Goal: Task Accomplishment & Management: Complete application form

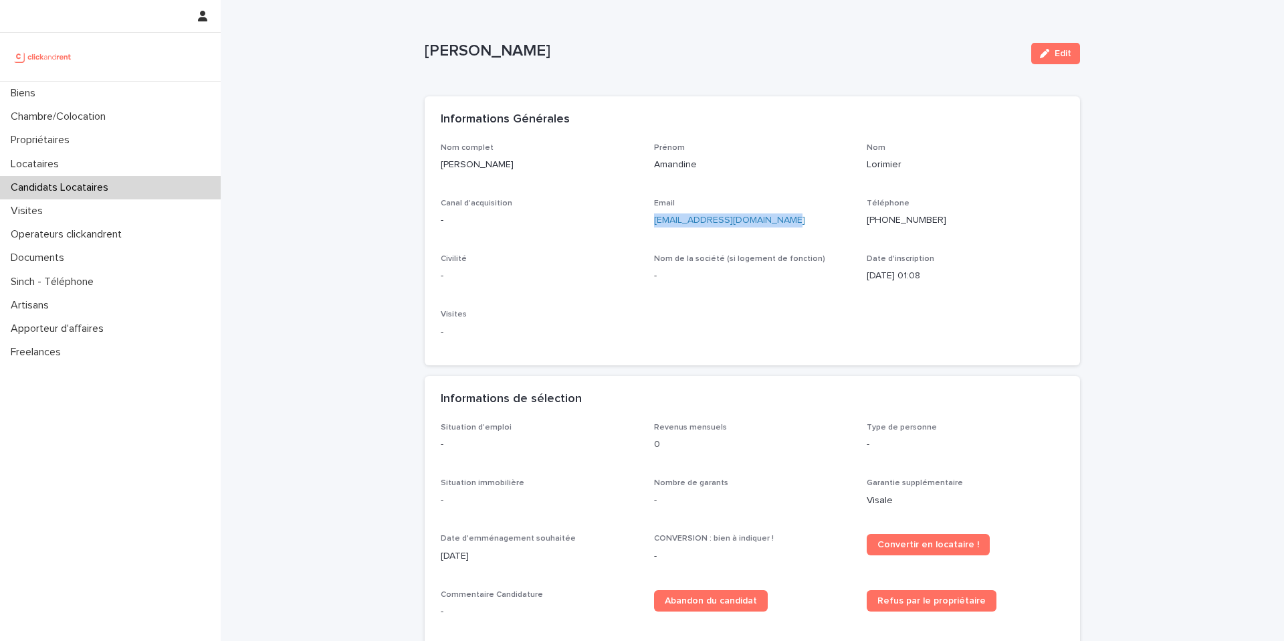
click at [123, 183] on div "Candidats Locataires" at bounding box center [110, 187] width 221 height 23
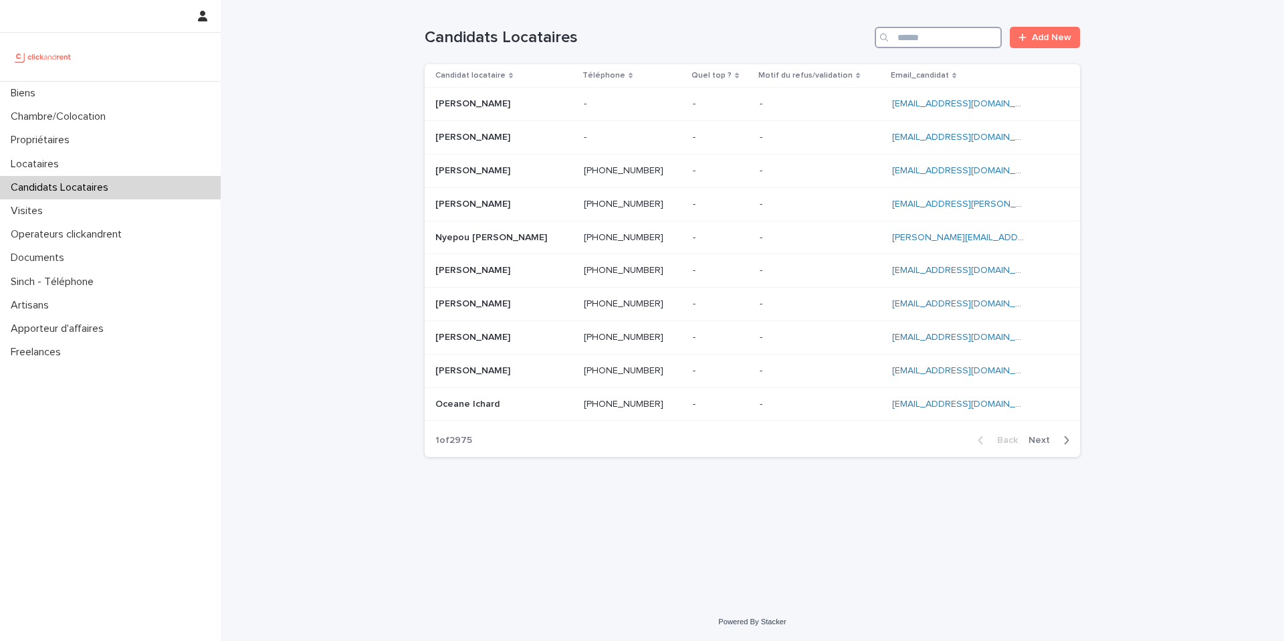
click at [937, 31] on input "Search" at bounding box center [938, 37] width 127 height 21
paste input "**********"
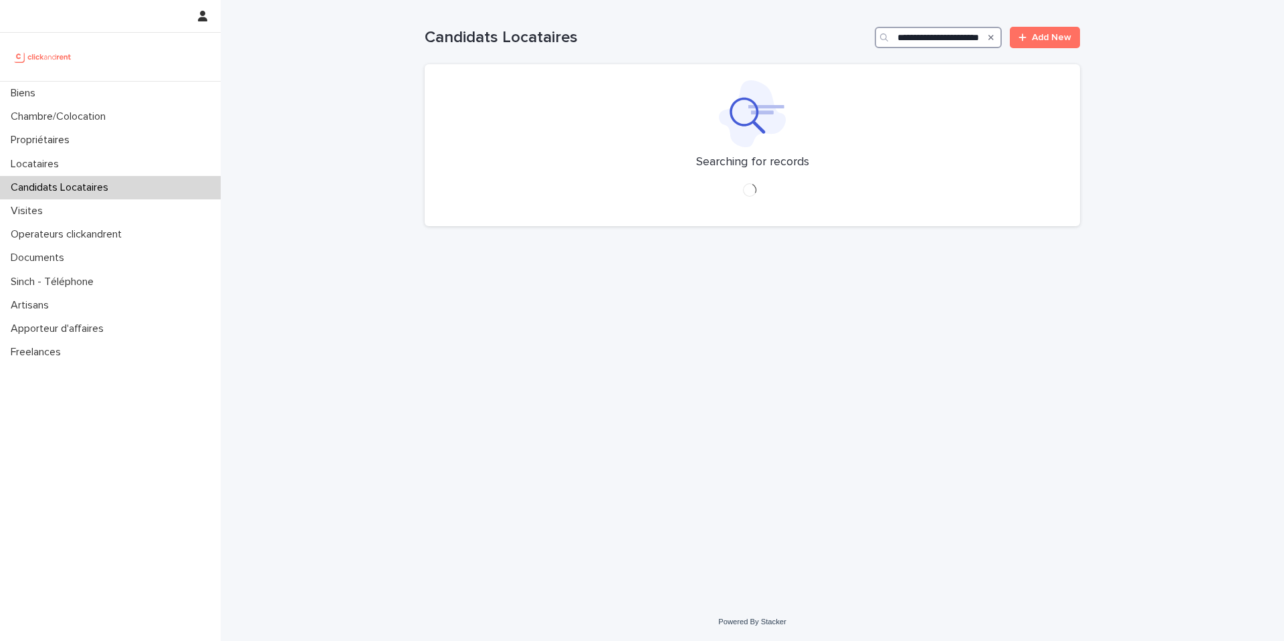
type input "**********"
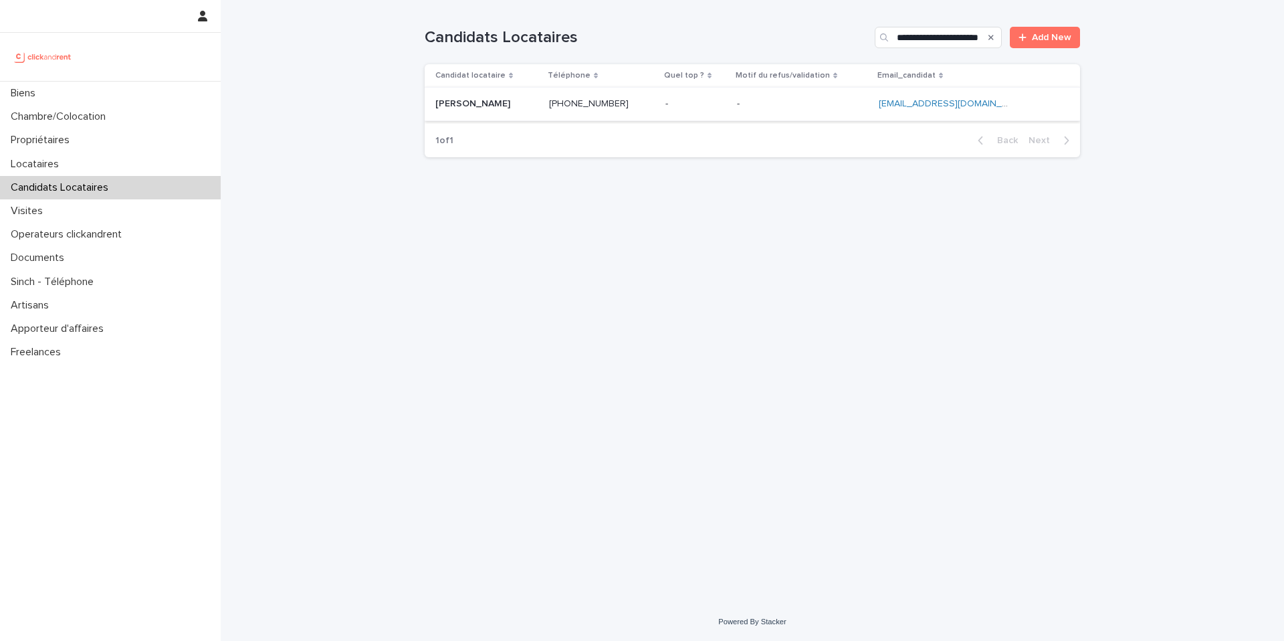
click at [799, 102] on p at bounding box center [802, 103] width 131 height 11
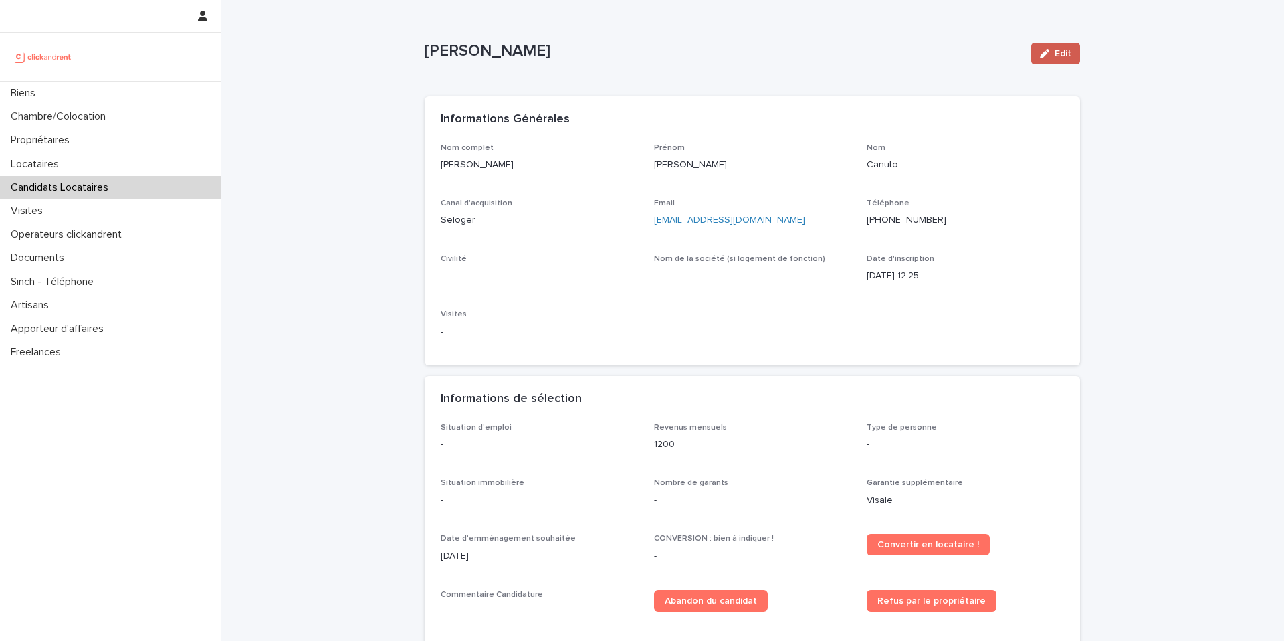
click at [1063, 51] on span "Edit" at bounding box center [1063, 53] width 17 height 9
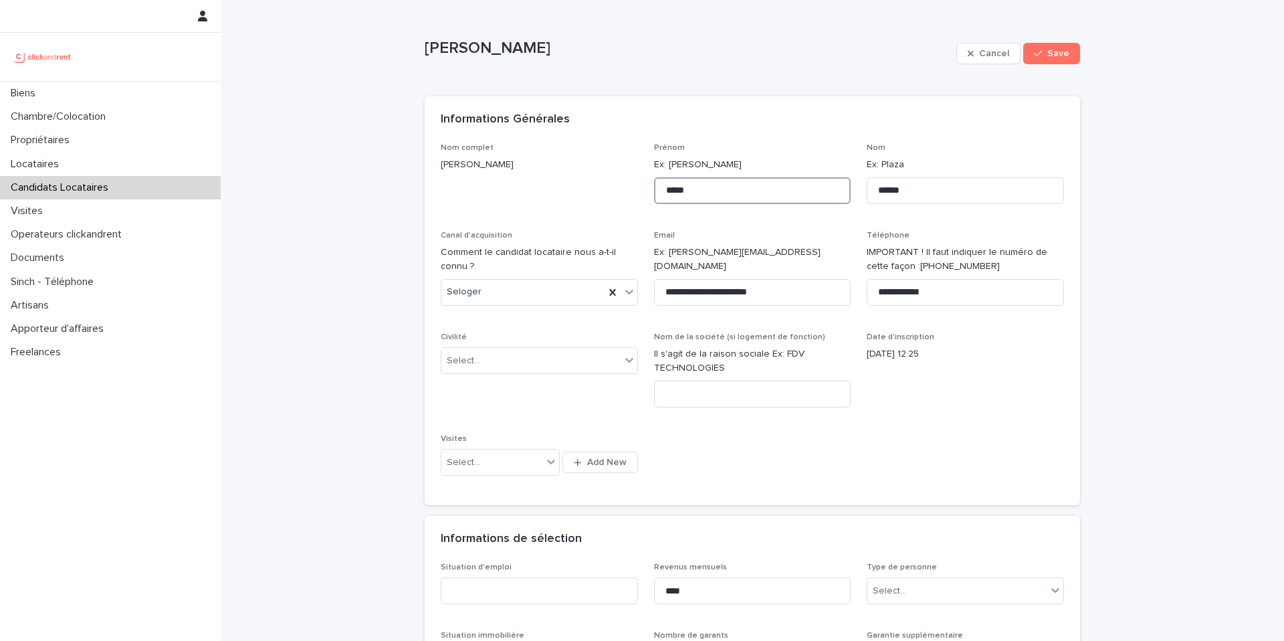
click at [727, 190] on input "*****" at bounding box center [752, 190] width 197 height 27
click at [722, 190] on input "**********" at bounding box center [752, 190] width 197 height 27
paste input "*"
type input "**********"
click at [819, 58] on div "[PERSON_NAME]" at bounding box center [688, 54] width 526 height 30
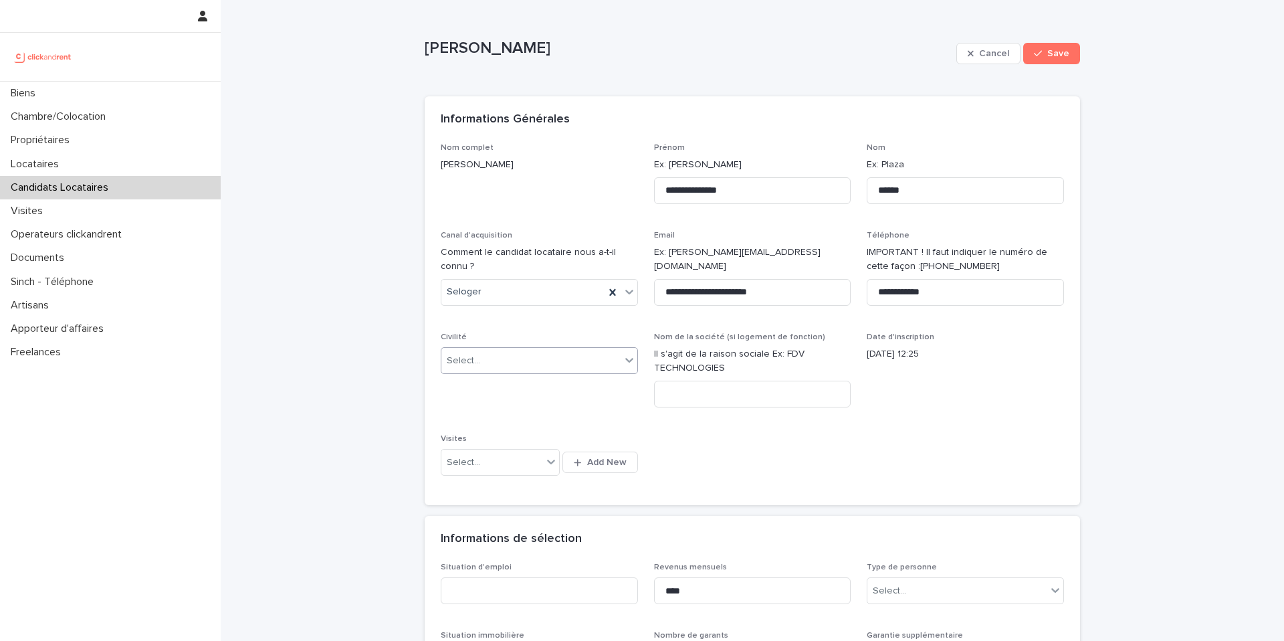
click at [564, 357] on div "Select..." at bounding box center [530, 361] width 179 height 22
click at [550, 384] on div "Madame" at bounding box center [539, 386] width 196 height 23
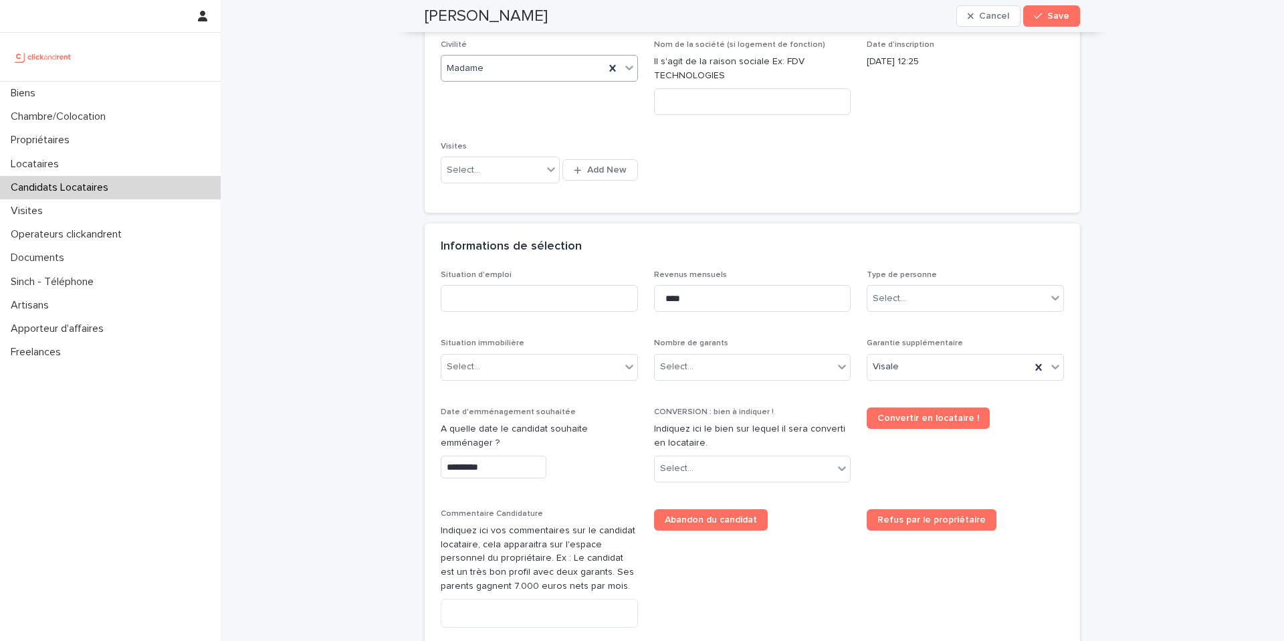
scroll to position [299, 0]
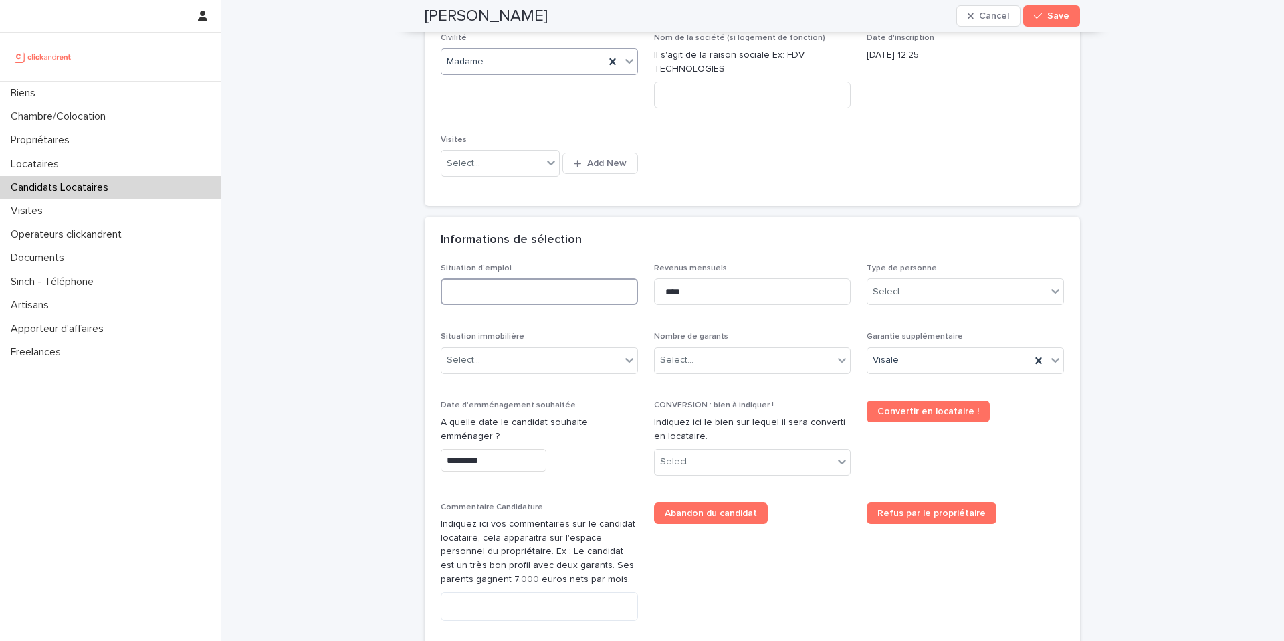
click at [526, 287] on input at bounding box center [539, 291] width 197 height 27
type input "***"
click at [712, 293] on input "****" at bounding box center [752, 291] width 197 height 27
type input "****"
click at [918, 295] on div "Select..." at bounding box center [956, 292] width 179 height 22
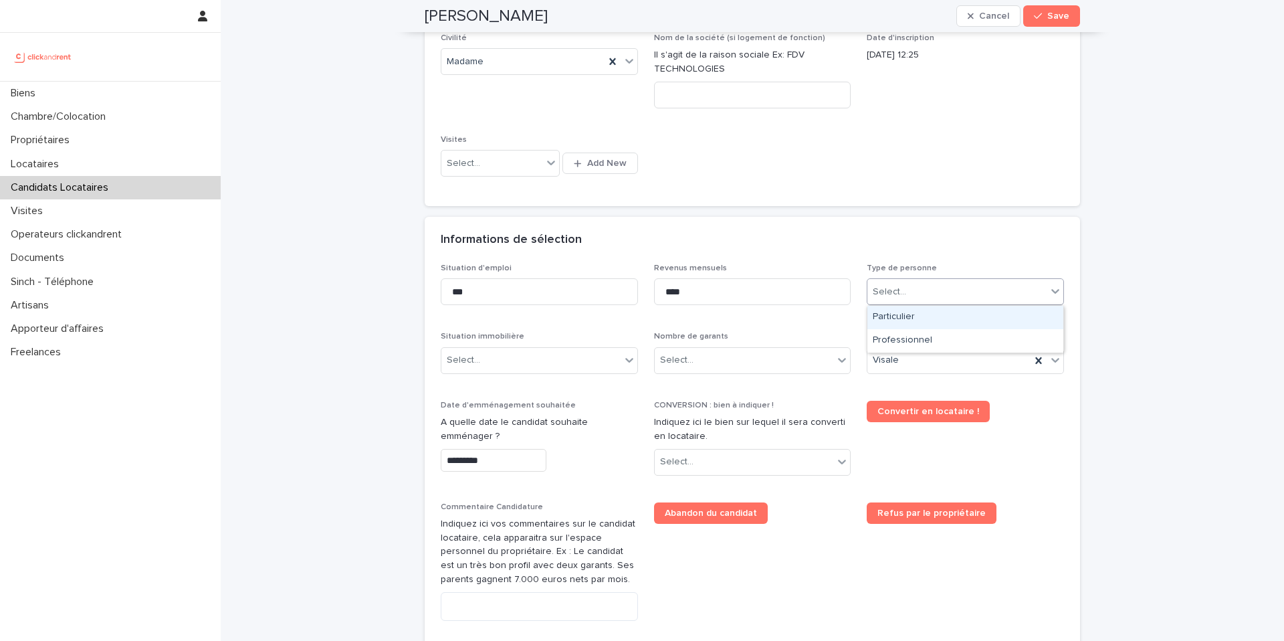
click at [923, 317] on div "Particulier" at bounding box center [965, 317] width 196 height 23
click at [567, 356] on div "Select..." at bounding box center [530, 360] width 179 height 22
click at [583, 359] on div "Select..." at bounding box center [530, 360] width 179 height 22
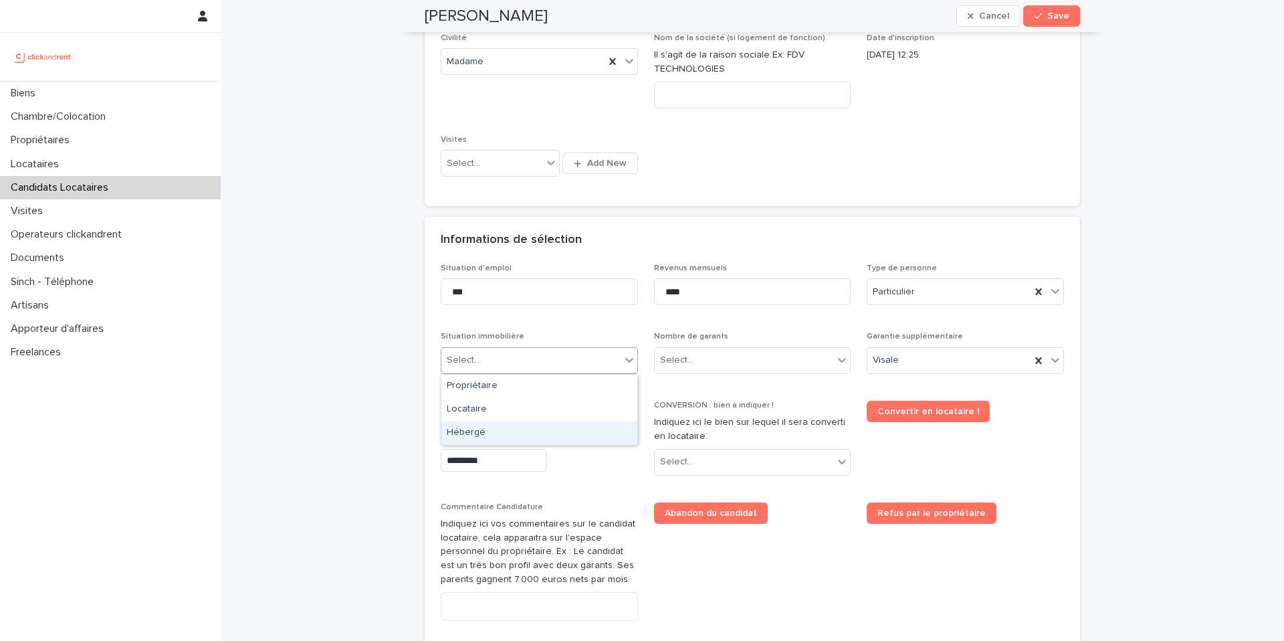
click at [540, 428] on div "Hébergé" at bounding box center [539, 432] width 196 height 23
click at [717, 364] on div "Select..." at bounding box center [744, 360] width 179 height 22
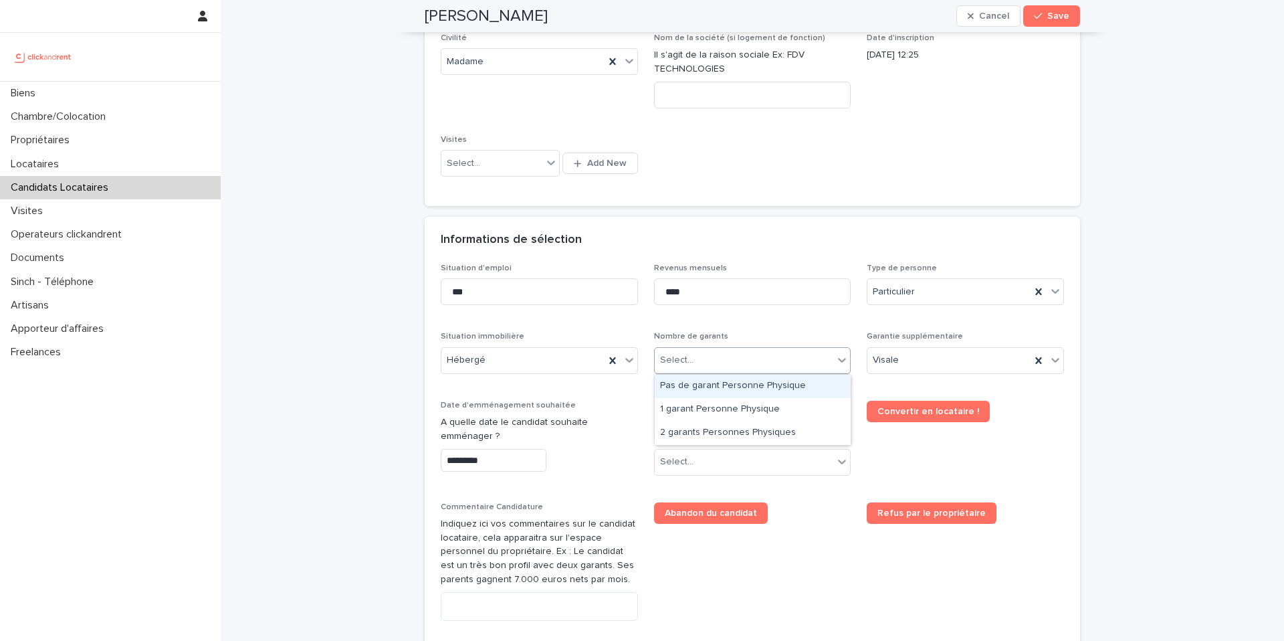
click at [704, 387] on div "Pas de garant Personne Physique" at bounding box center [753, 386] width 196 height 23
click at [922, 359] on div "Visale" at bounding box center [948, 360] width 163 height 22
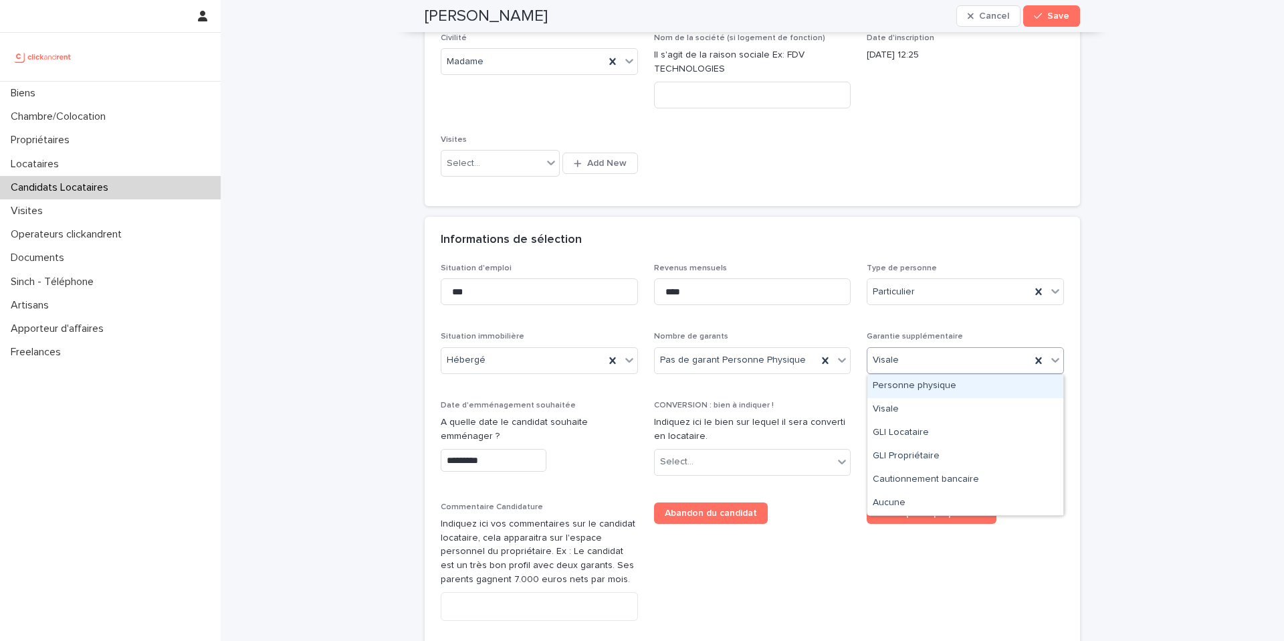
click at [1148, 345] on div "**********" at bounding box center [752, 412] width 1063 height 1423
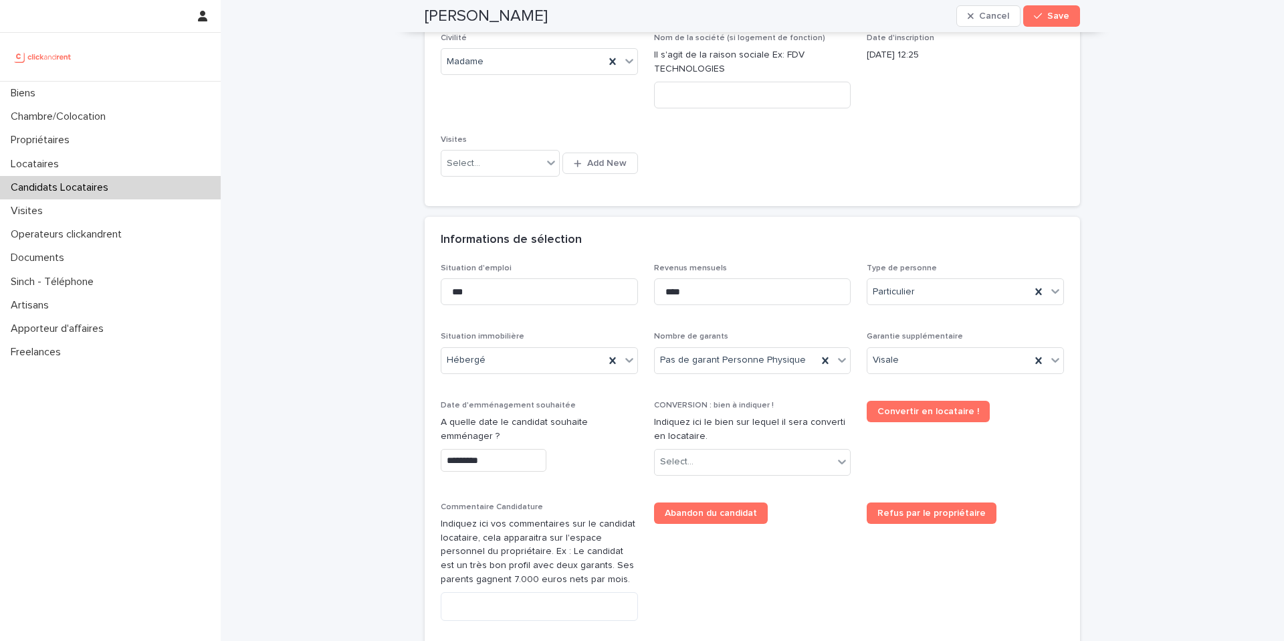
click at [455, 463] on input "*********" at bounding box center [494, 460] width 106 height 23
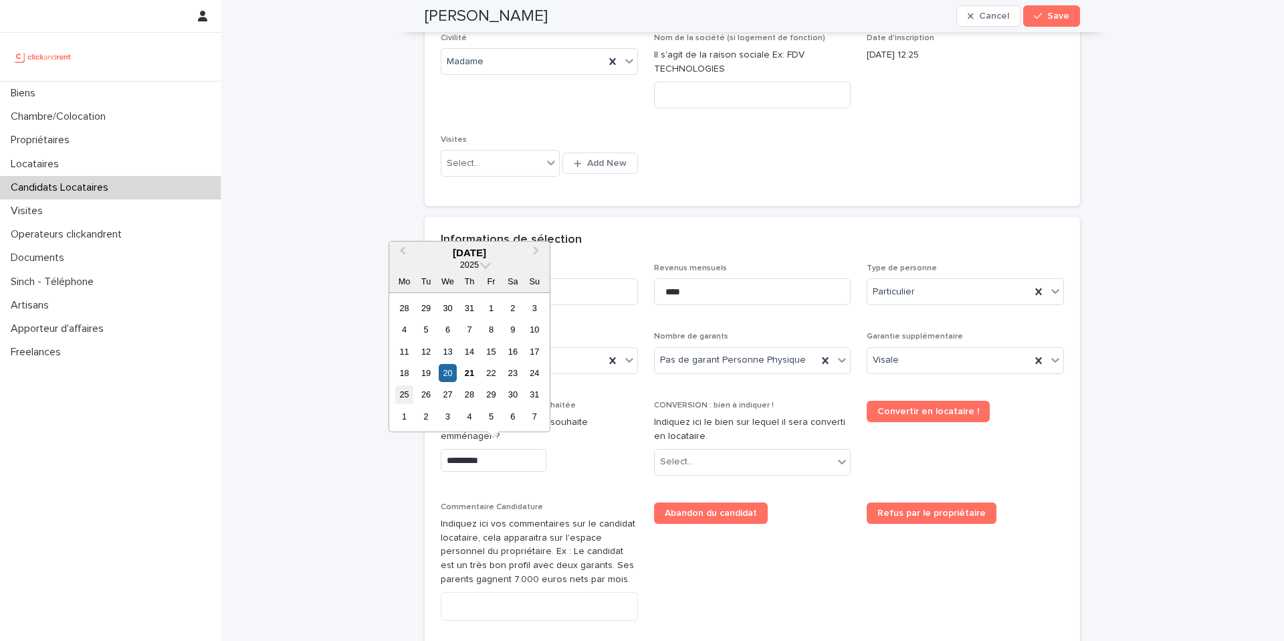
click at [406, 395] on div "25" at bounding box center [404, 394] width 18 height 18
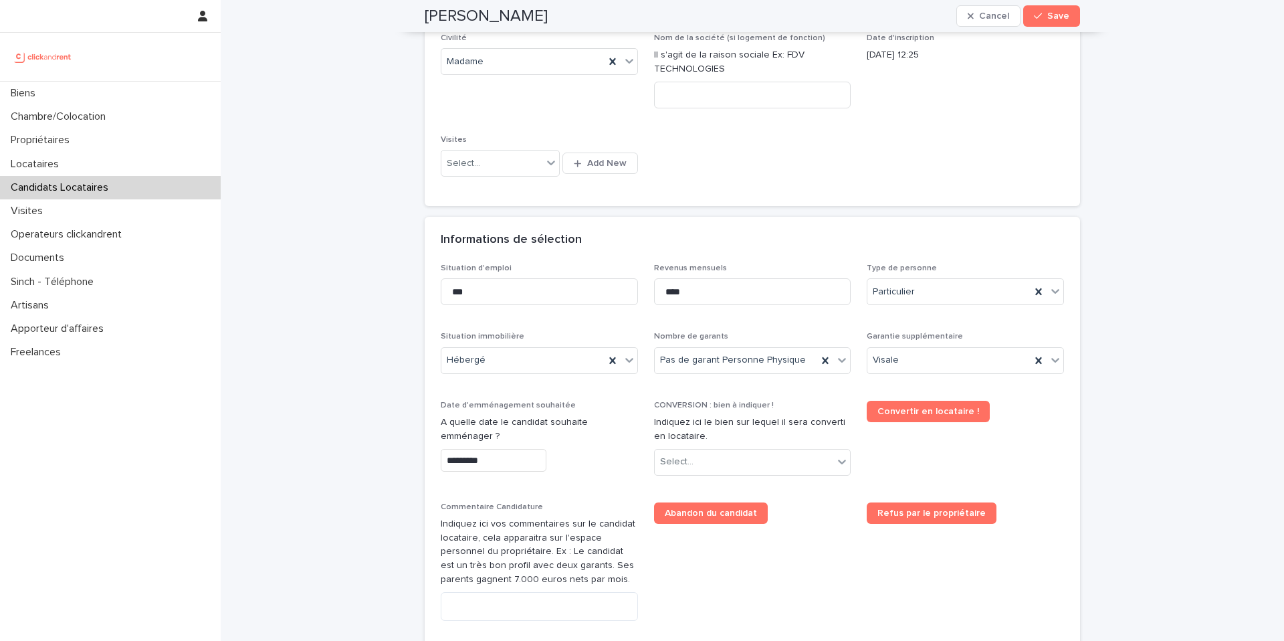
type input "*********"
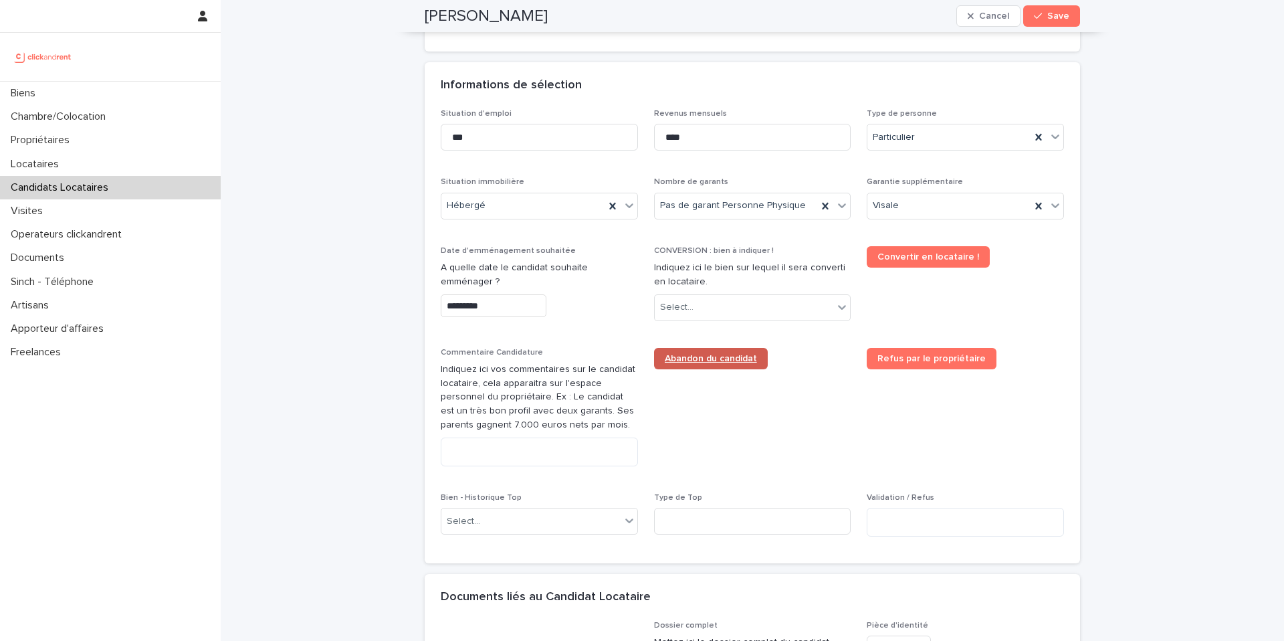
scroll to position [456, 0]
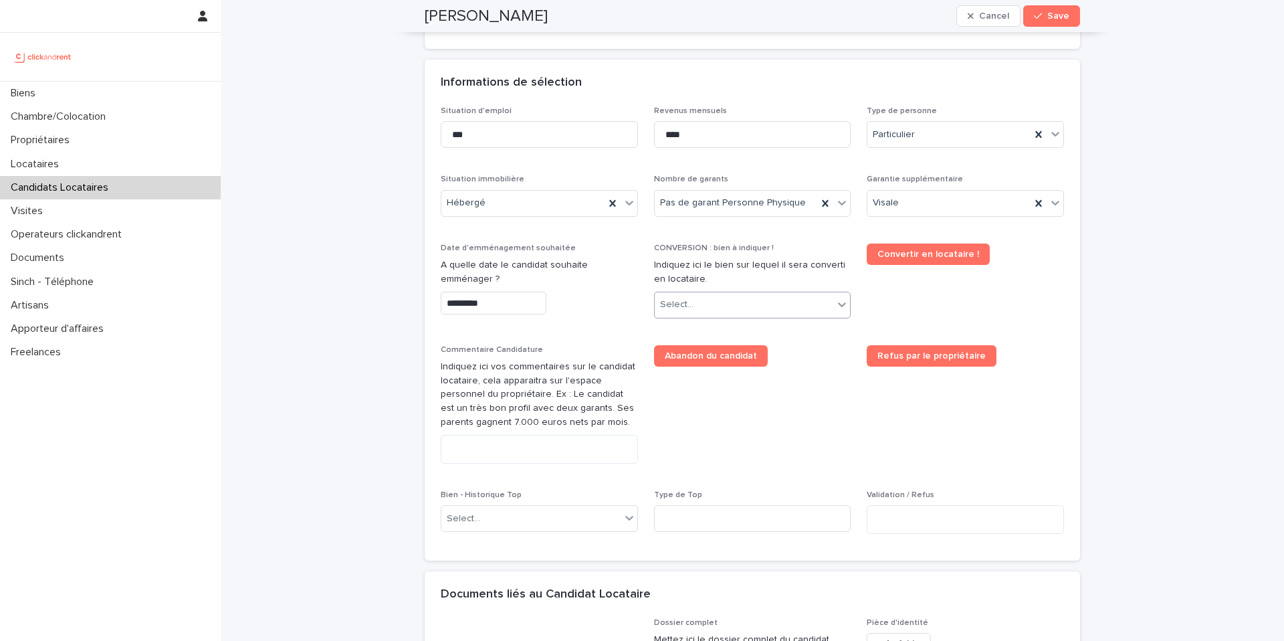
click at [728, 305] on div "Select..." at bounding box center [744, 305] width 179 height 22
type input "*****"
click at [747, 331] on div "A1701 - [STREET_ADDRESS][PERSON_NAME]" at bounding box center [753, 330] width 196 height 23
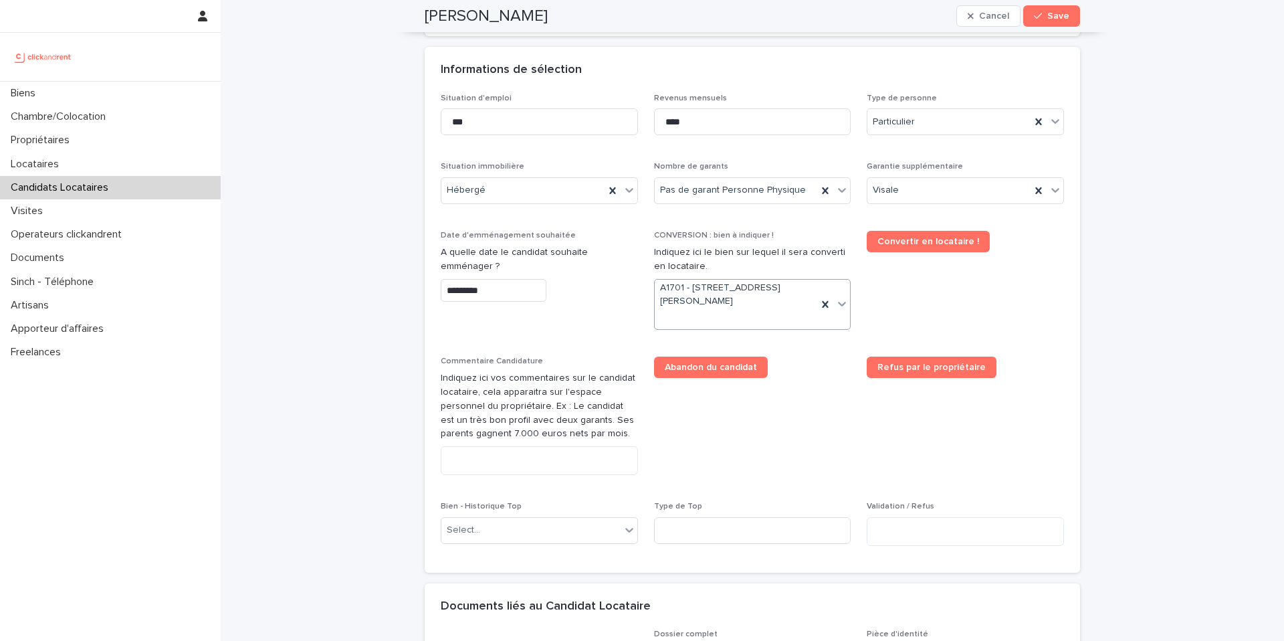
scroll to position [470, 0]
click at [549, 537] on div "Select..." at bounding box center [530, 529] width 179 height 22
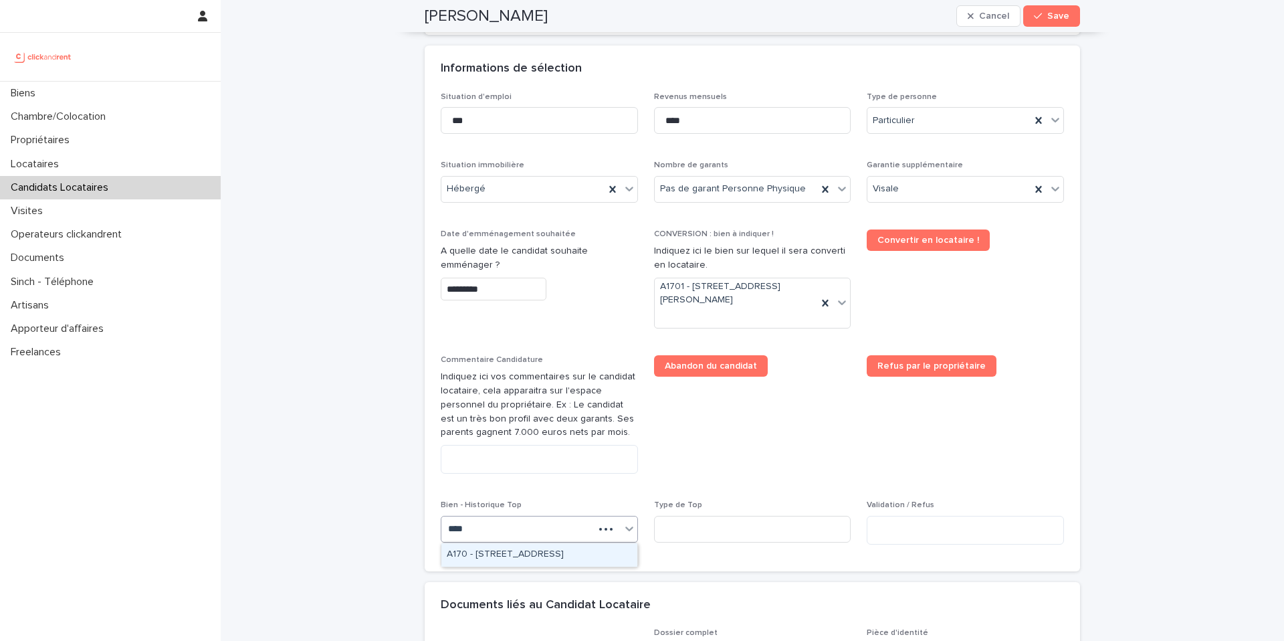
type input "*****"
click at [565, 555] on div "A1701 - [STREET_ADDRESS][PERSON_NAME]" at bounding box center [539, 554] width 196 height 23
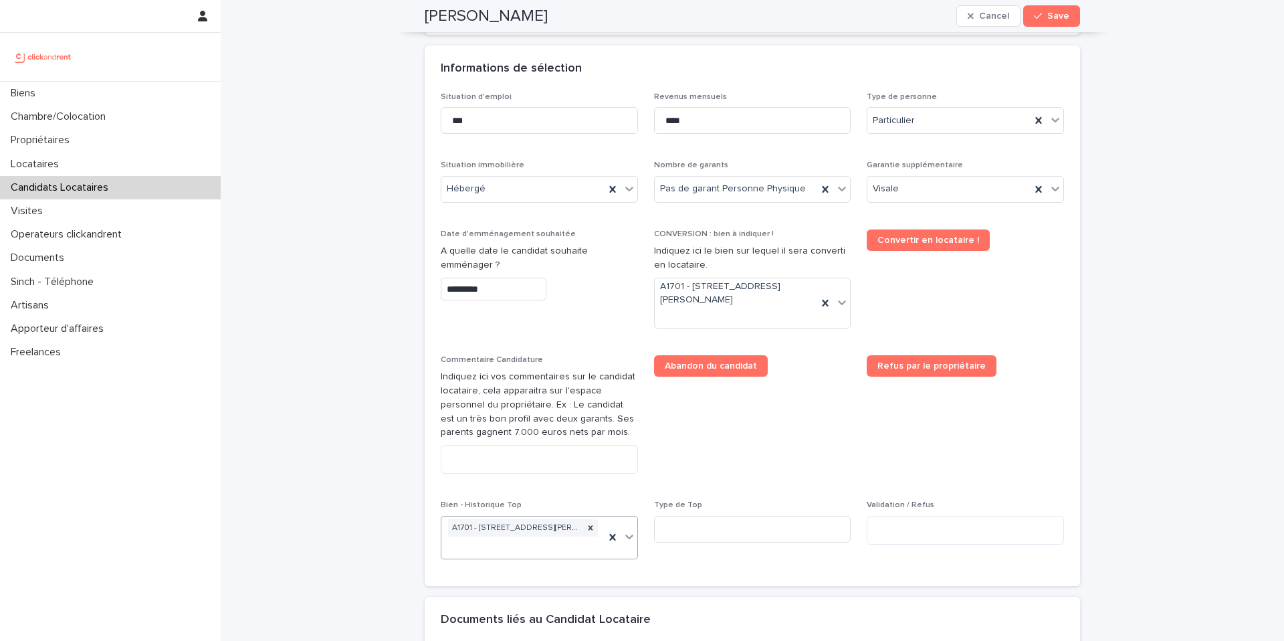
scroll to position [478, 0]
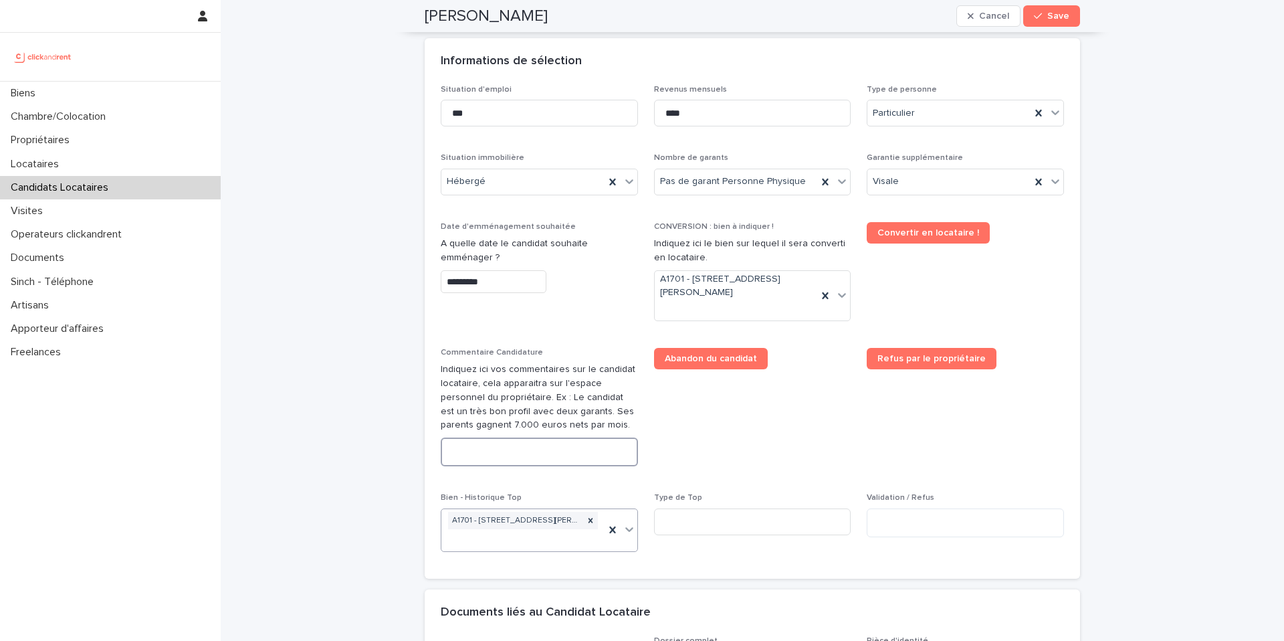
click at [521, 449] on textarea at bounding box center [539, 451] width 197 height 29
paste textarea "**********"
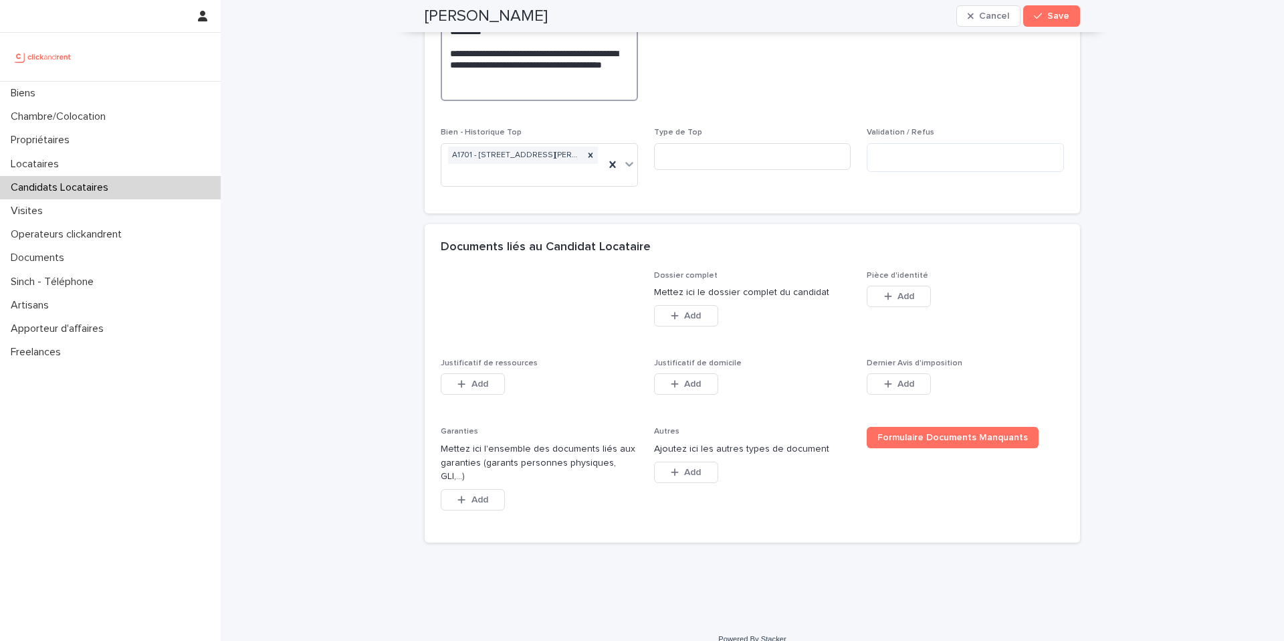
scroll to position [992, 0]
type textarea "**********"
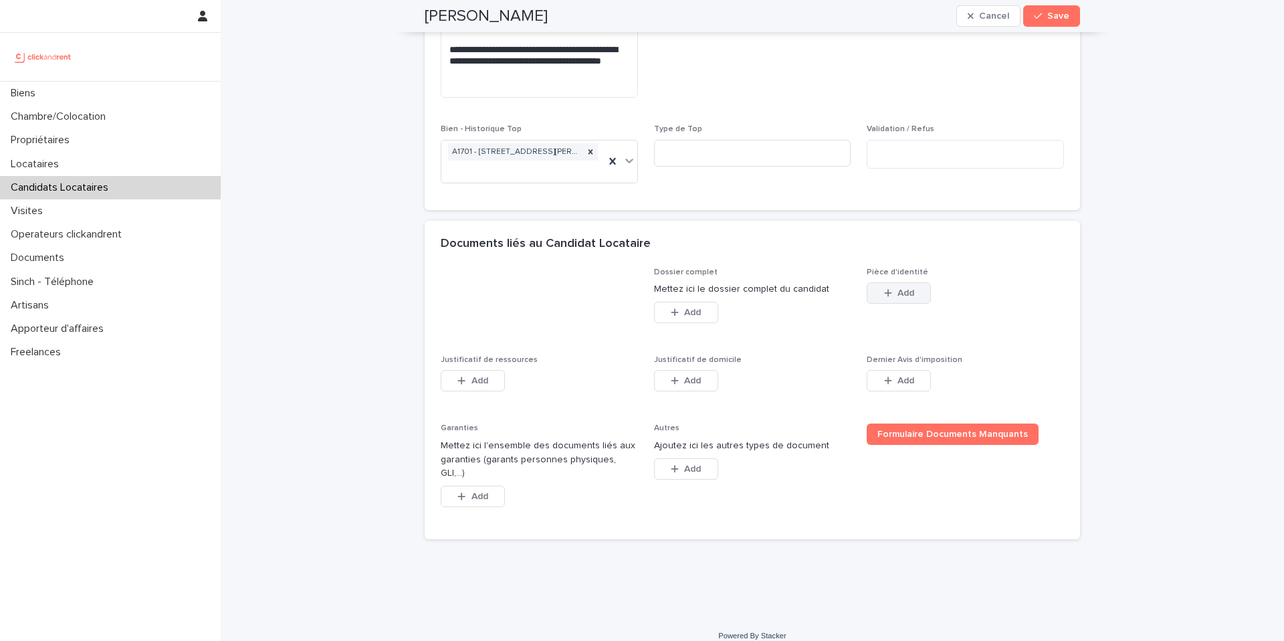
click at [908, 292] on span "Add" at bounding box center [906, 292] width 17 height 9
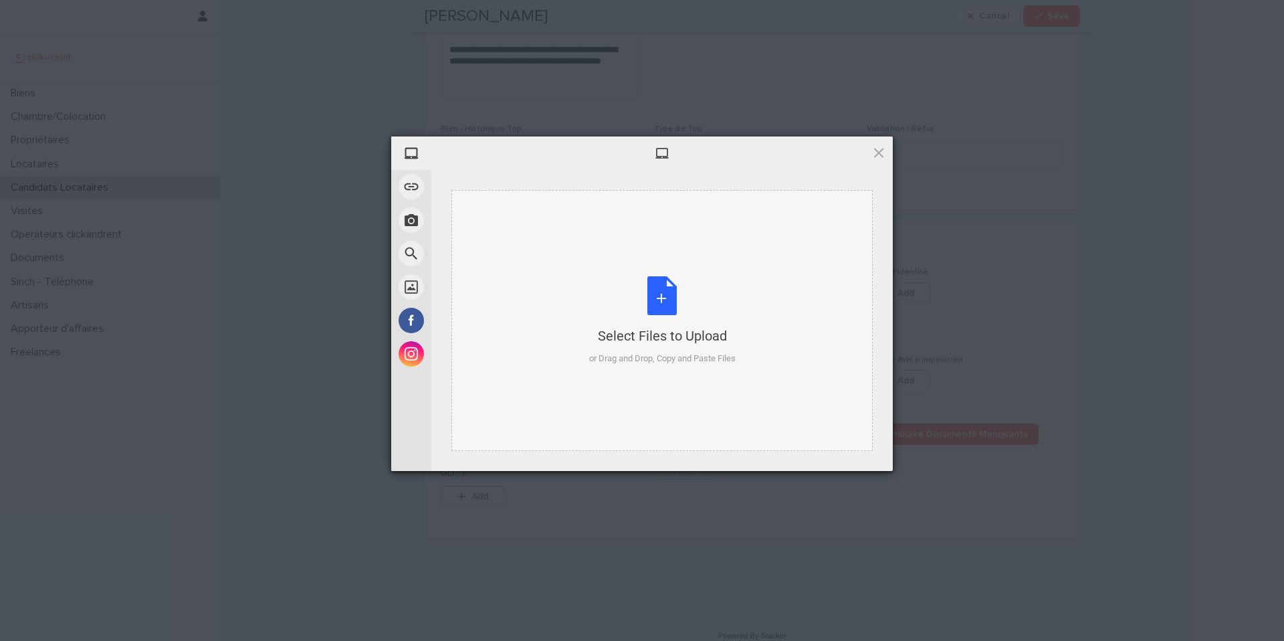
click at [673, 294] on div "Select Files to Upload or Drag and Drop, Copy and Paste Files" at bounding box center [662, 320] width 146 height 89
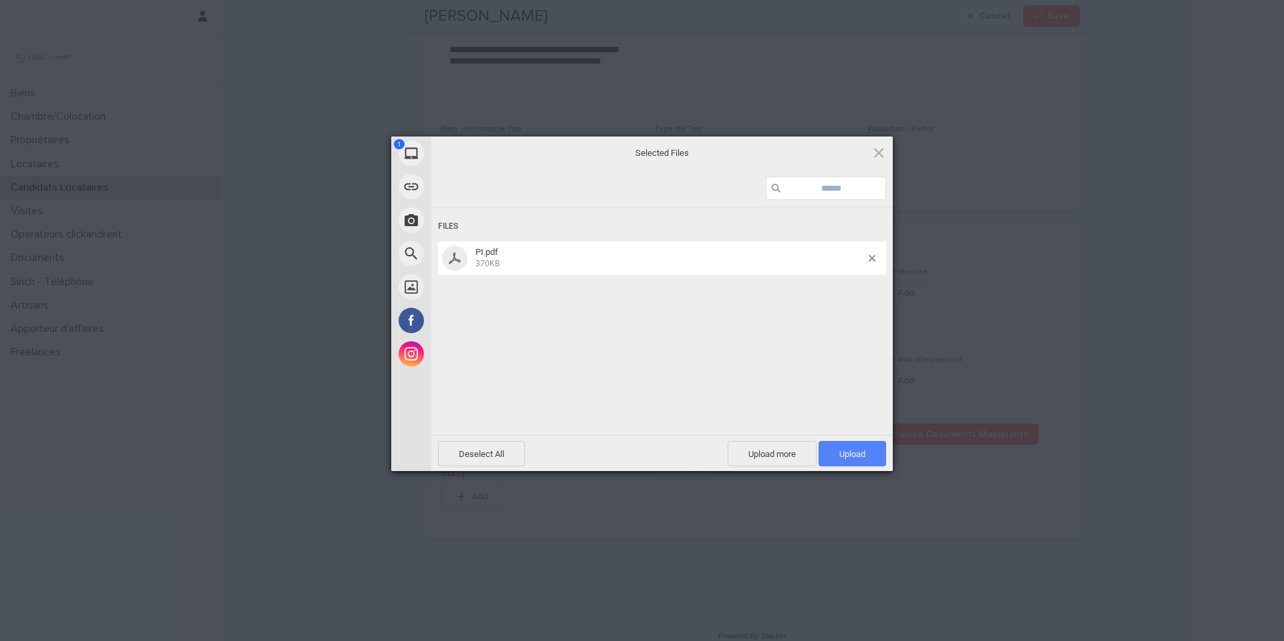
click at [851, 452] on span "Upload 1" at bounding box center [852, 454] width 26 height 10
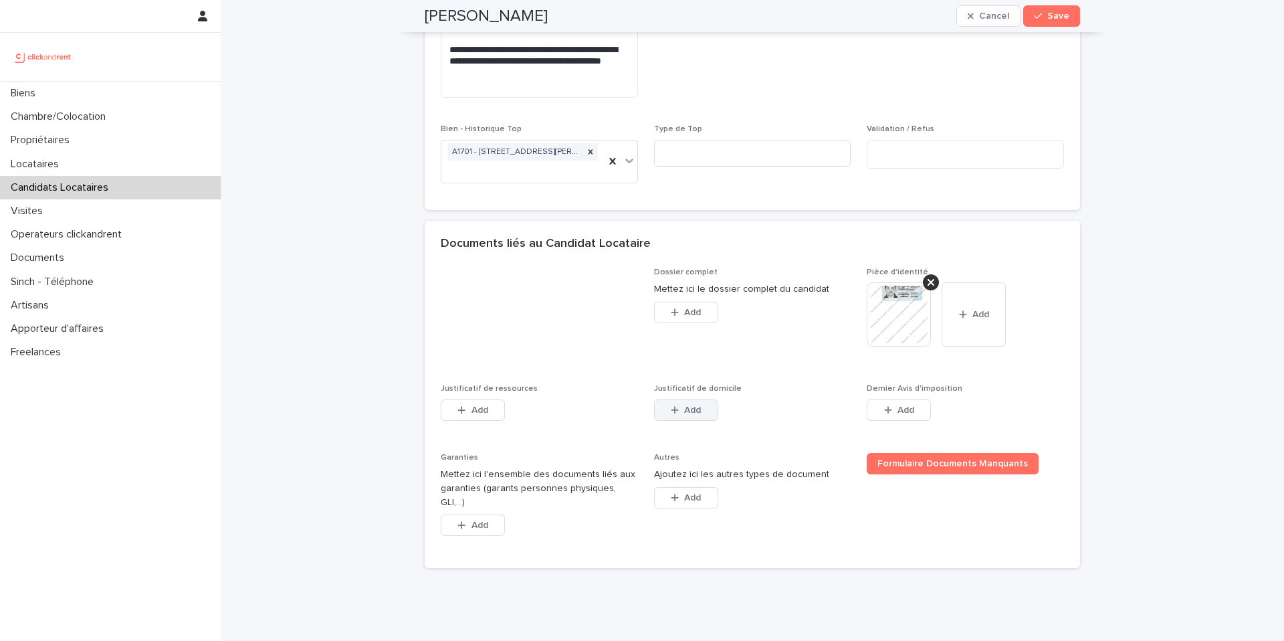
click at [690, 407] on span "Add" at bounding box center [692, 409] width 17 height 9
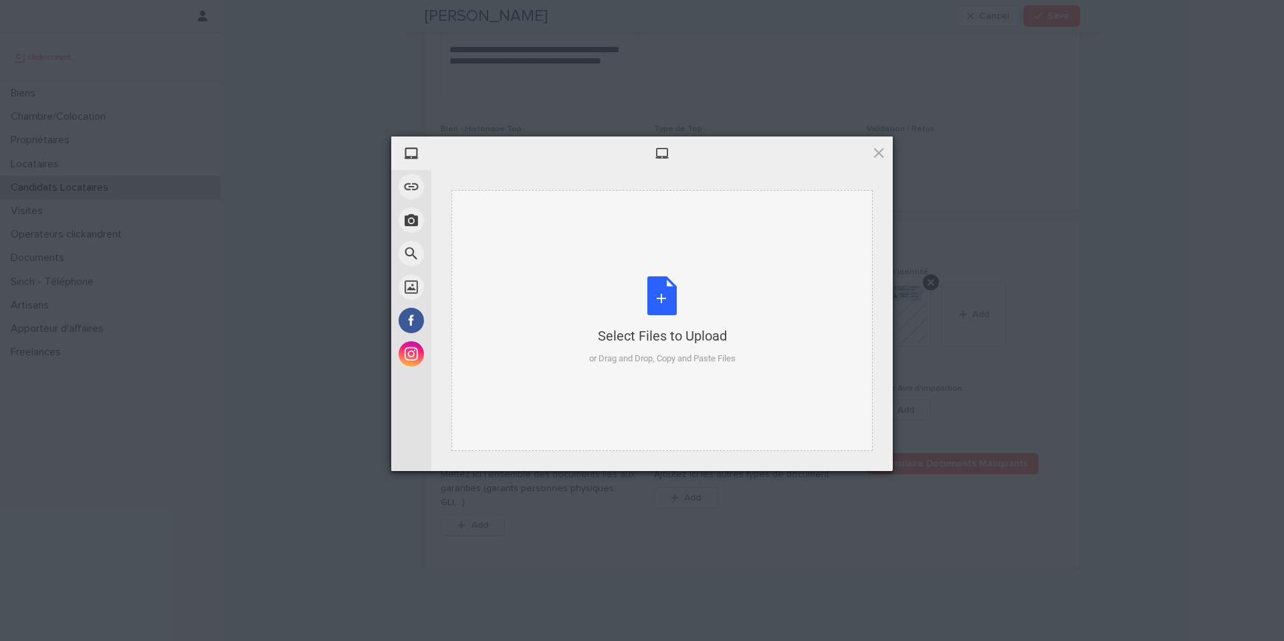
click at [651, 305] on div "Select Files to Upload or Drag and Drop, Copy and Paste Files" at bounding box center [662, 320] width 146 height 89
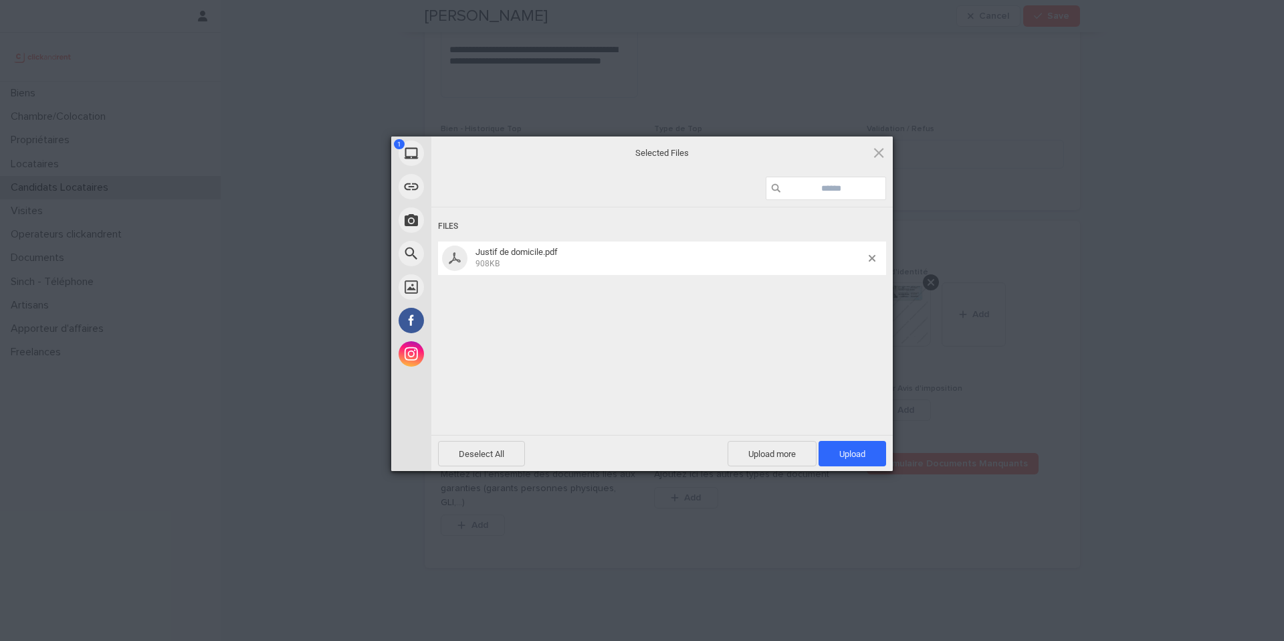
click at [863, 451] on span "Upload 1" at bounding box center [852, 454] width 26 height 10
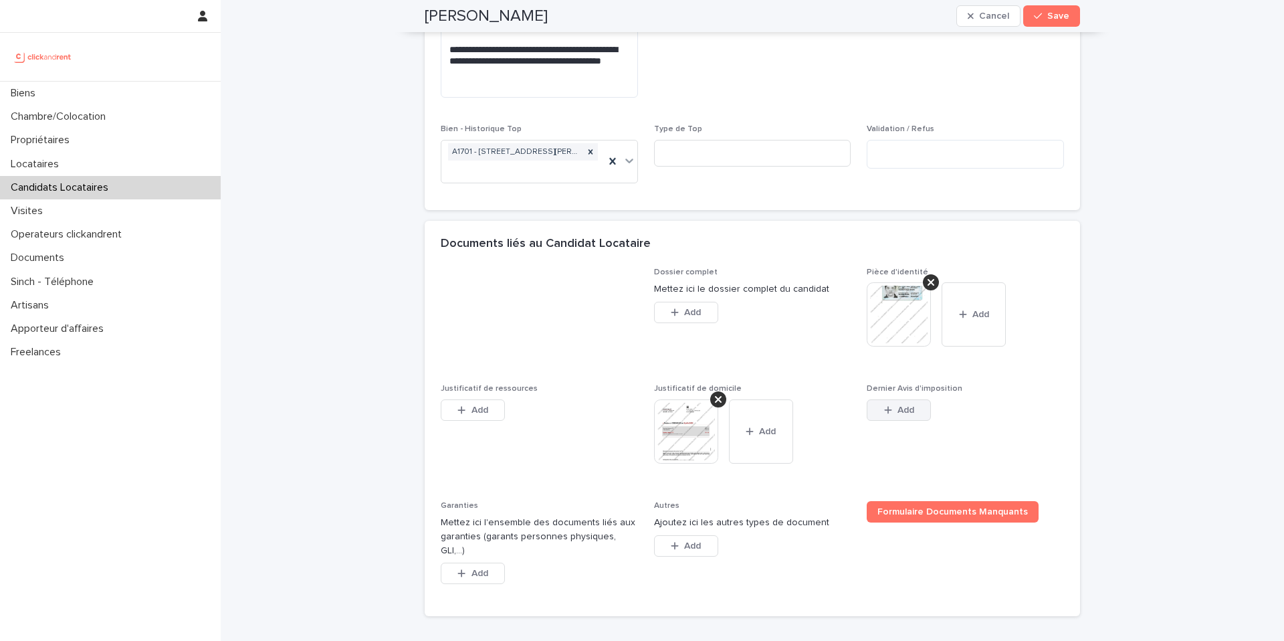
click at [912, 411] on span "Add" at bounding box center [906, 409] width 17 height 9
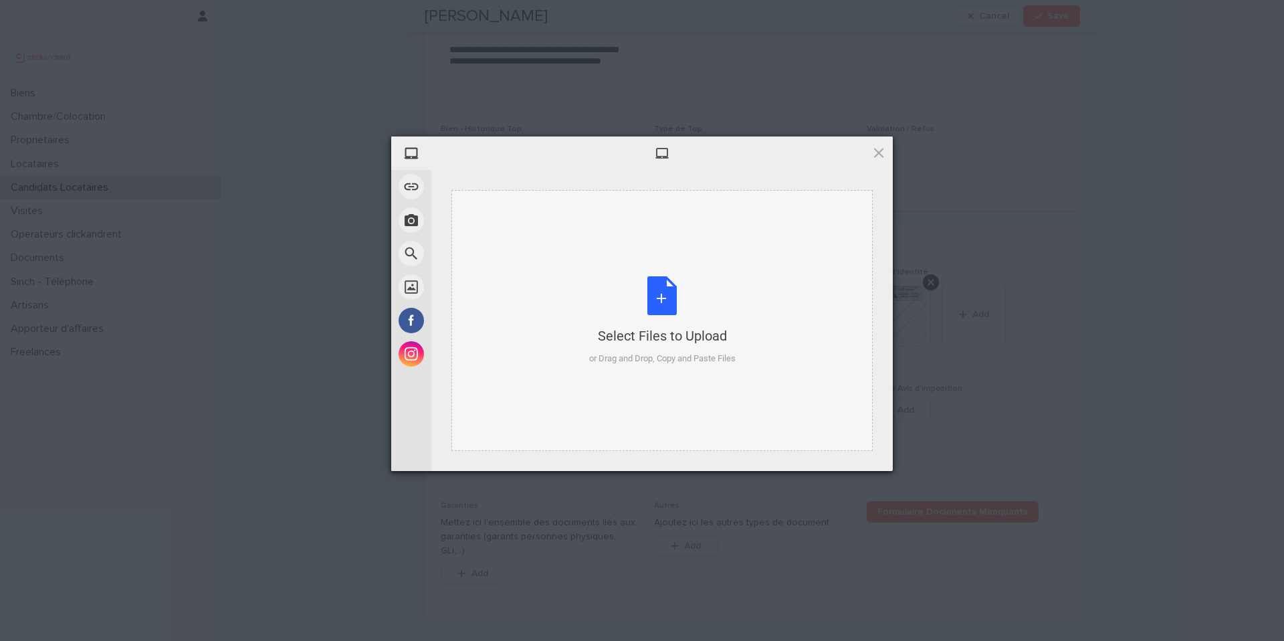
click at [669, 295] on div "Select Files to Upload or Drag and Drop, Copy and Paste Files" at bounding box center [662, 320] width 146 height 89
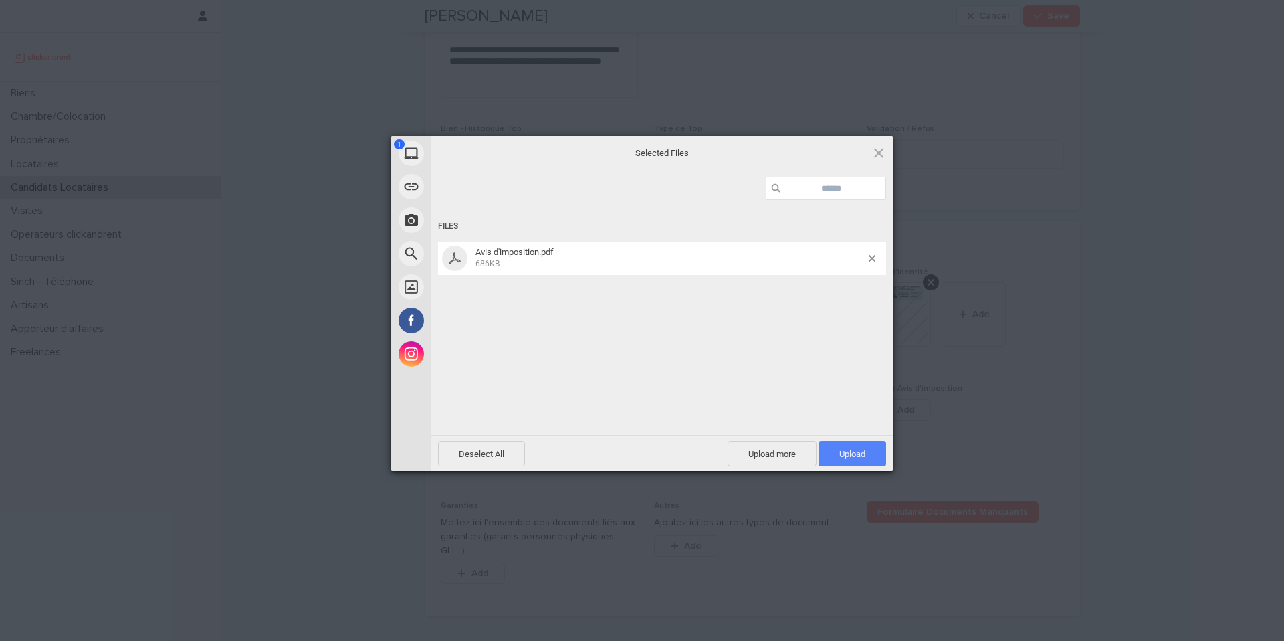
click at [857, 451] on span "Upload 1" at bounding box center [852, 454] width 26 height 10
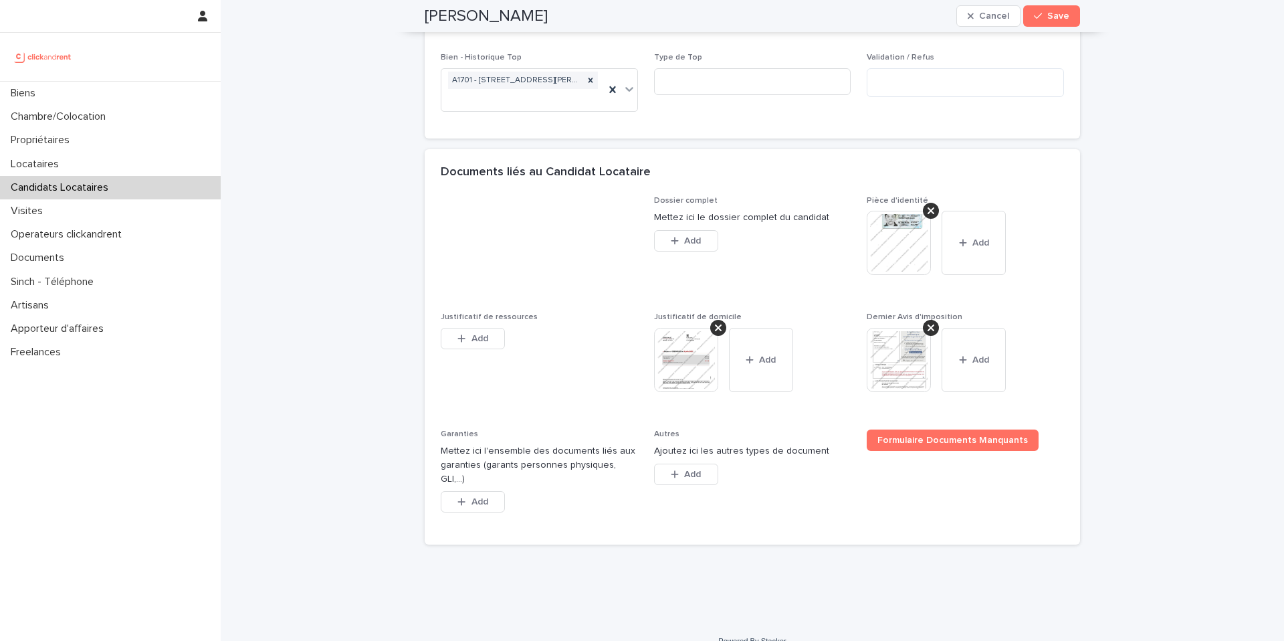
scroll to position [1069, 0]
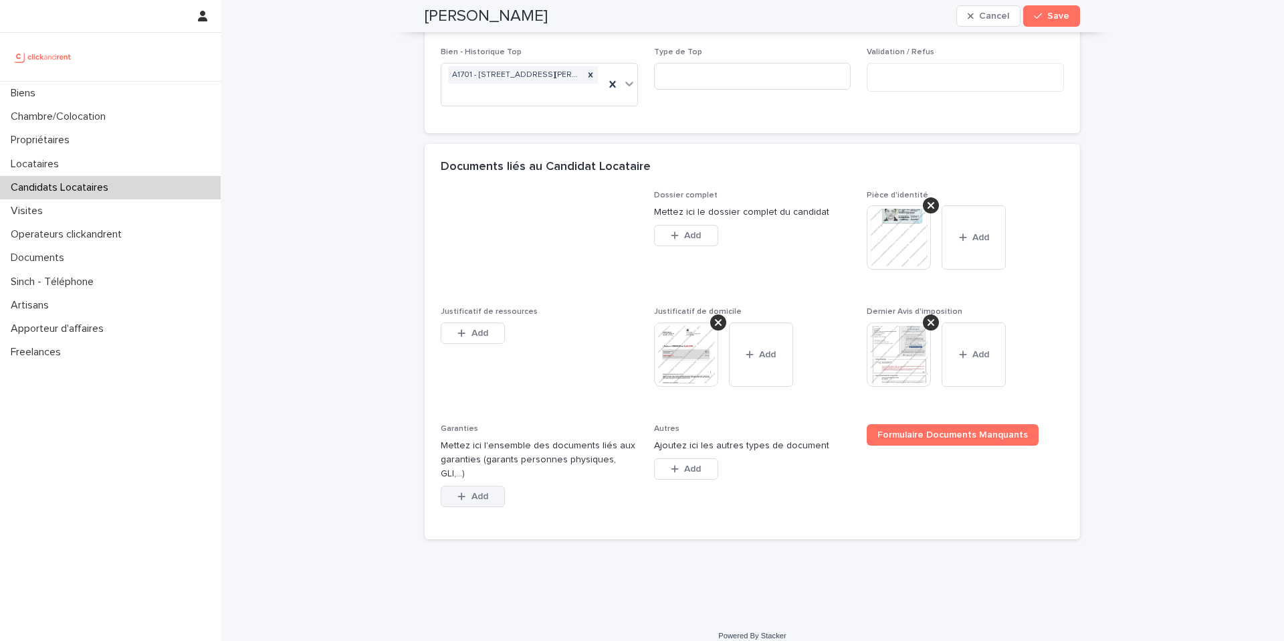
click at [485, 492] on span "Add" at bounding box center [480, 496] width 17 height 9
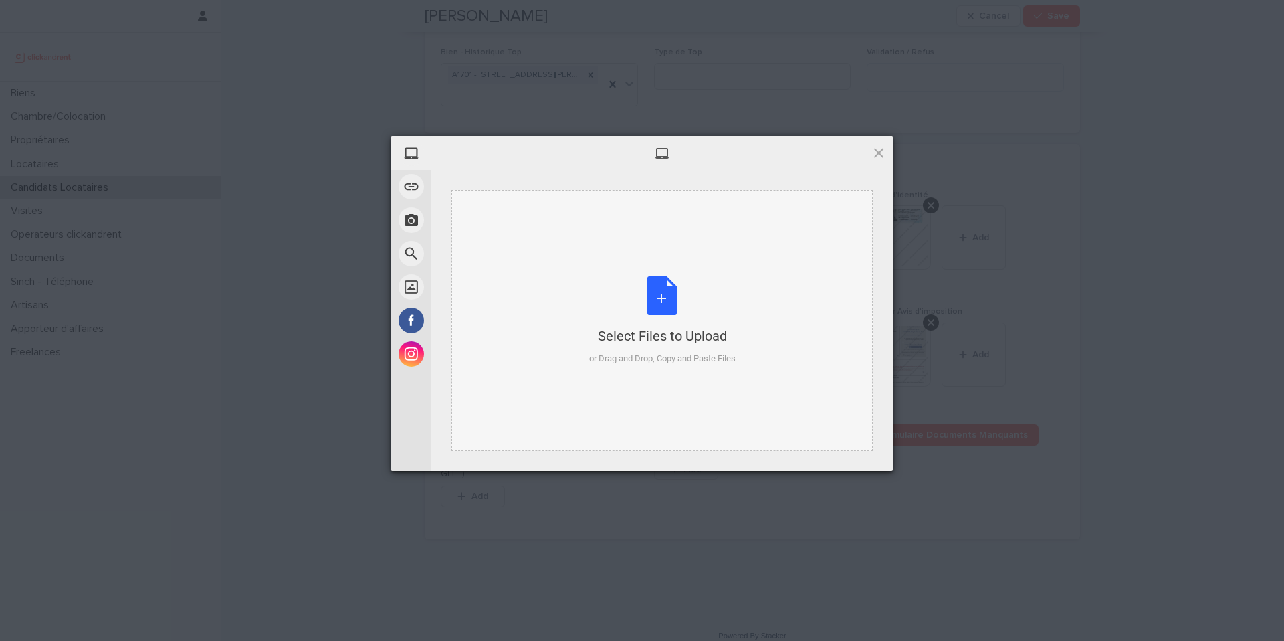
click at [669, 288] on div "Select Files to Upload or Drag and Drop, Copy and Paste Files" at bounding box center [662, 320] width 146 height 89
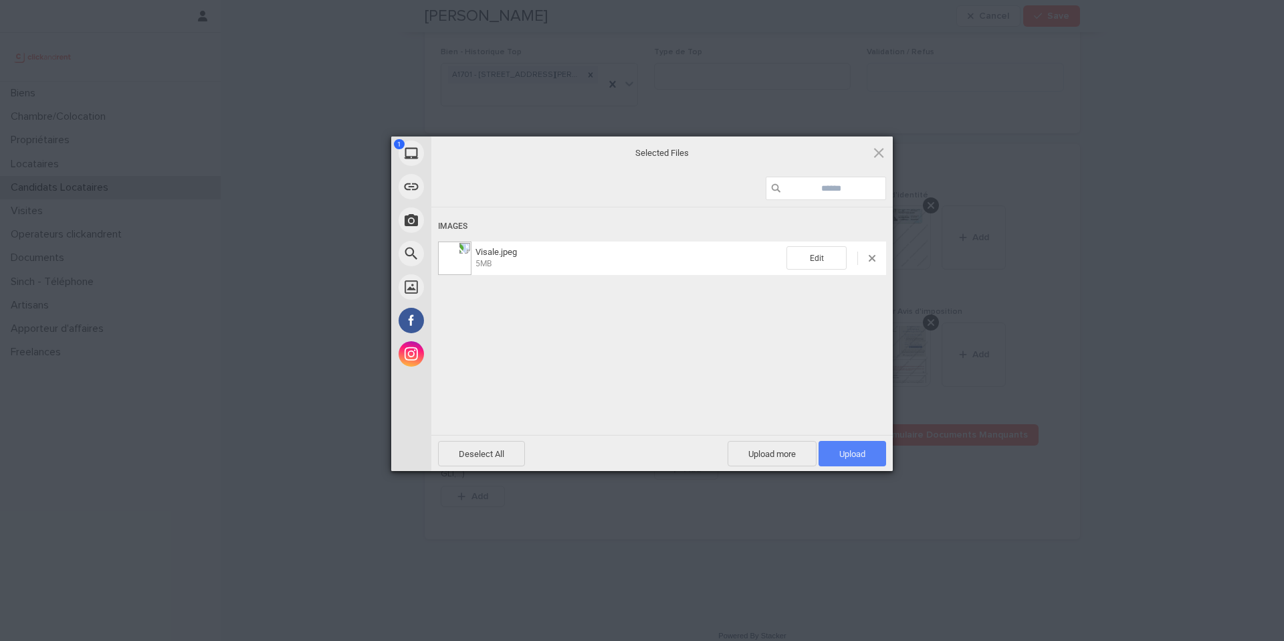
click at [864, 455] on span "Upload 1" at bounding box center [852, 454] width 26 height 10
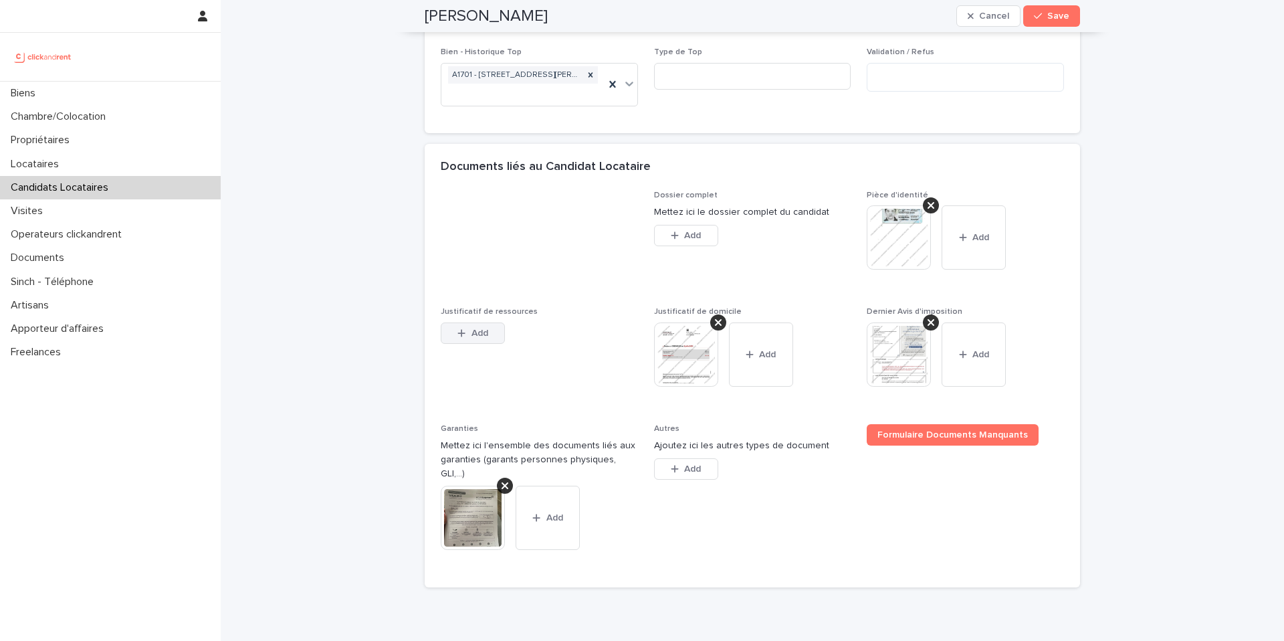
click at [480, 332] on span "Add" at bounding box center [480, 332] width 17 height 9
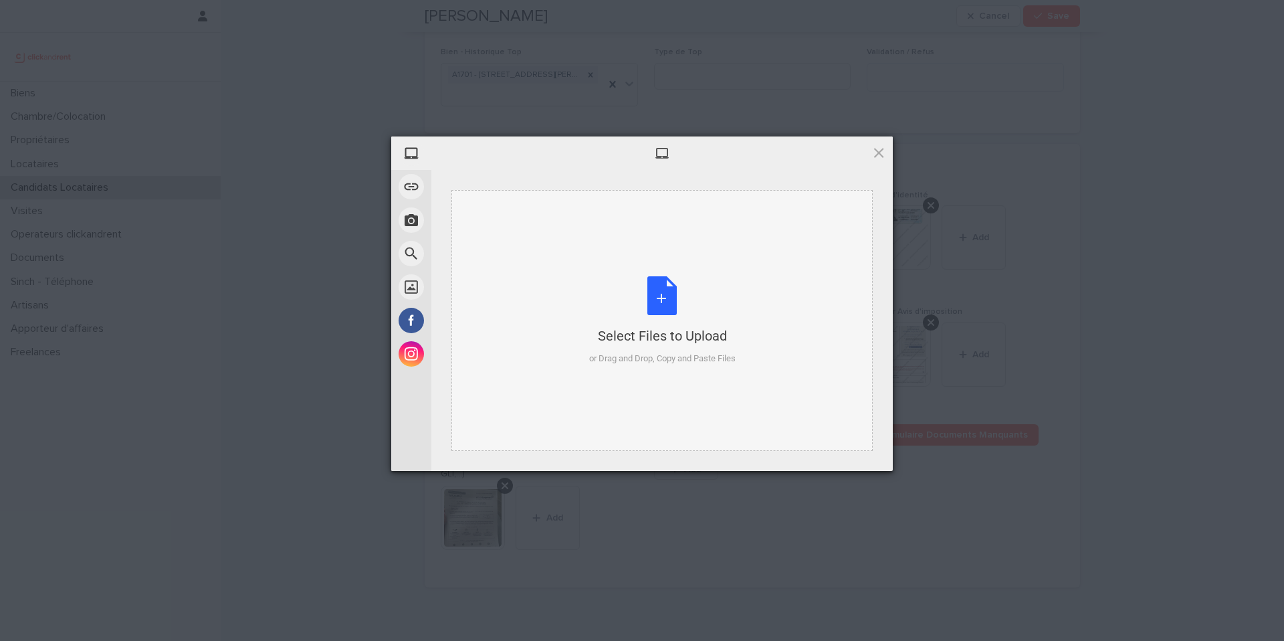
click at [662, 296] on div "Select Files to Upload or Drag and Drop, Copy and Paste Files" at bounding box center [662, 320] width 146 height 89
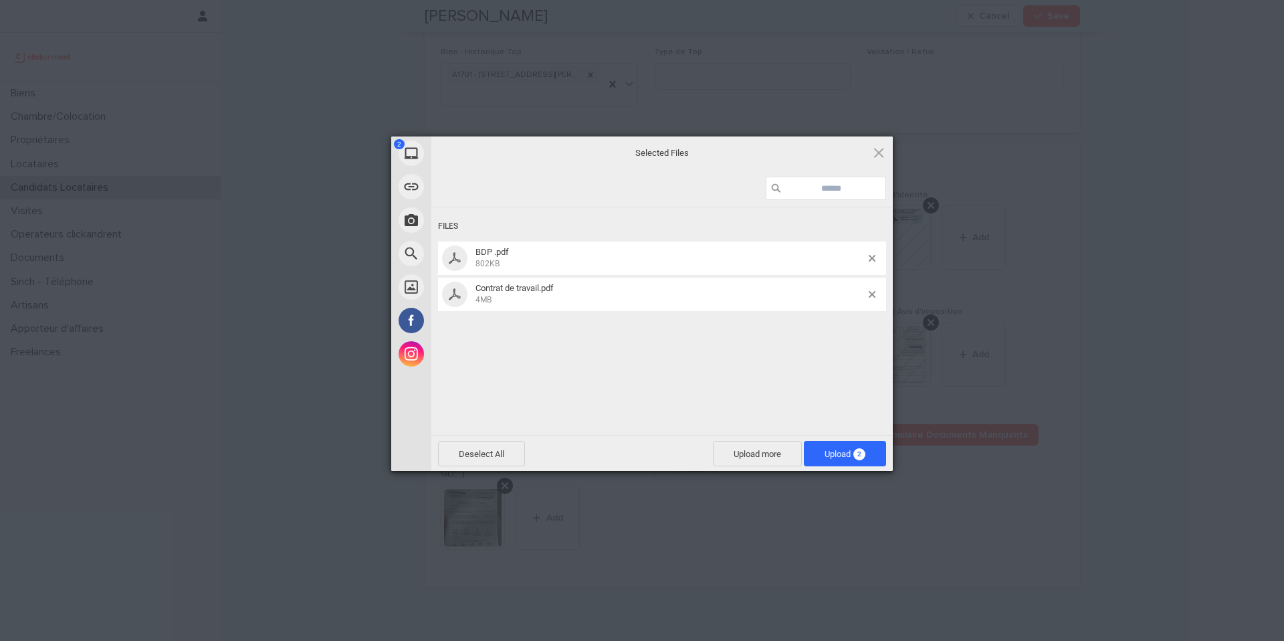
click at [874, 449] on span "Upload 2" at bounding box center [845, 453] width 82 height 25
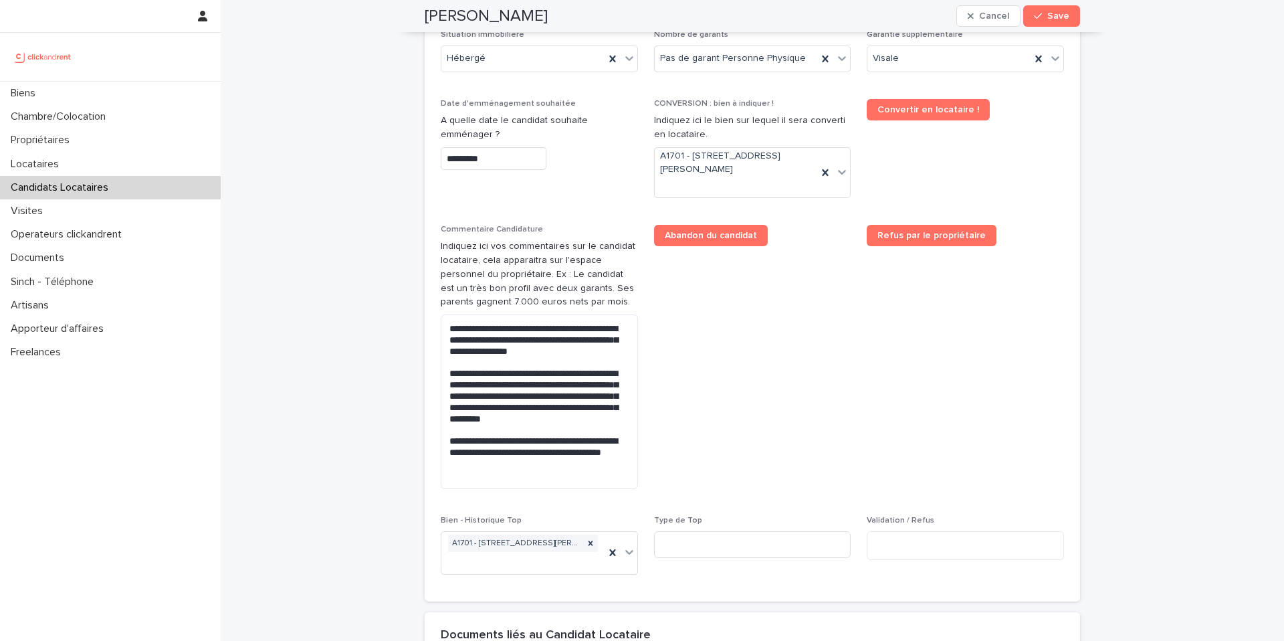
scroll to position [589, 0]
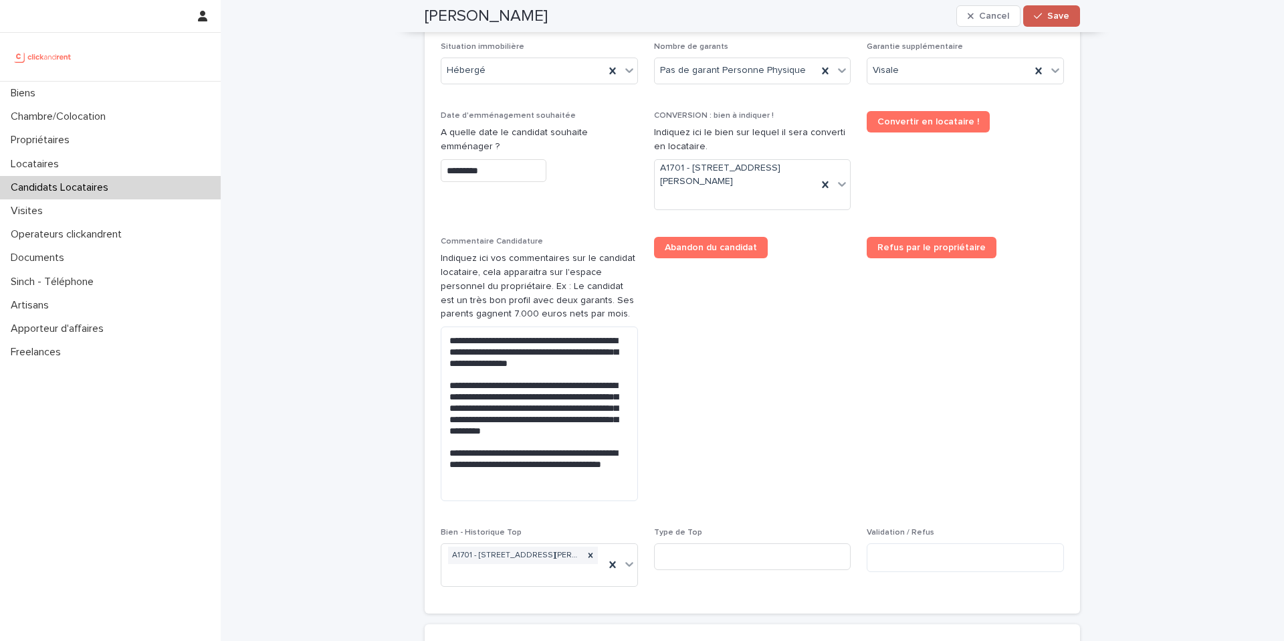
click at [1052, 16] on span "Save" at bounding box center [1058, 15] width 22 height 9
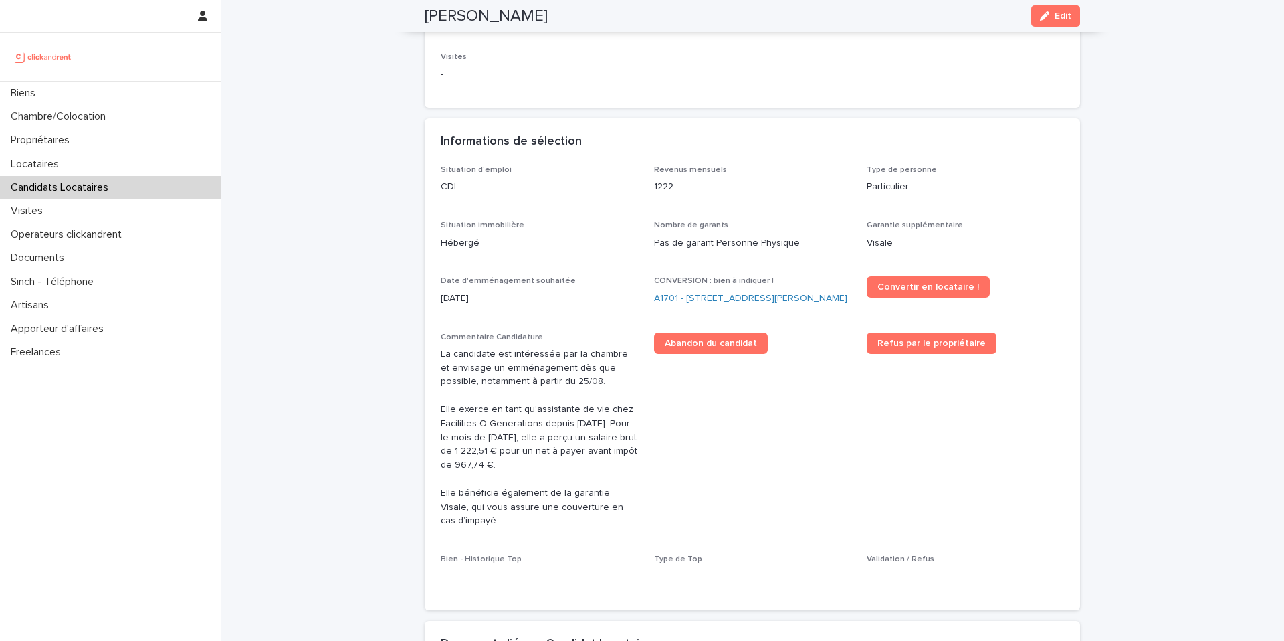
scroll to position [268, 0]
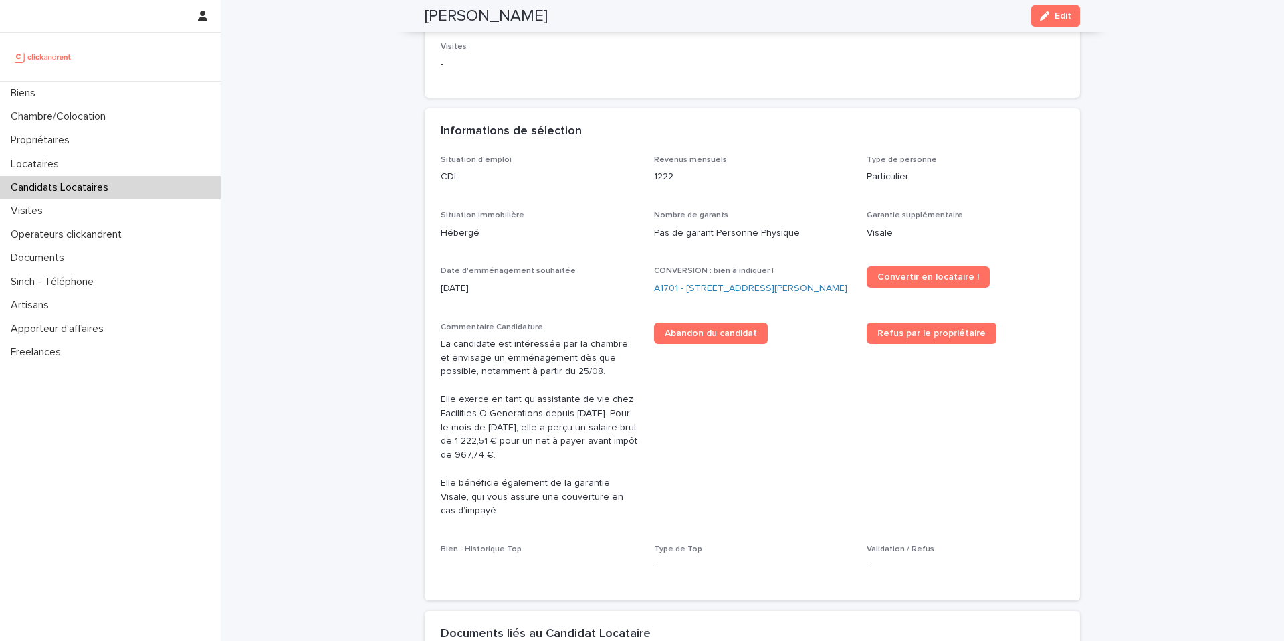
click at [726, 294] on link "A1701 - [STREET_ADDRESS][PERSON_NAME]" at bounding box center [750, 289] width 193 height 14
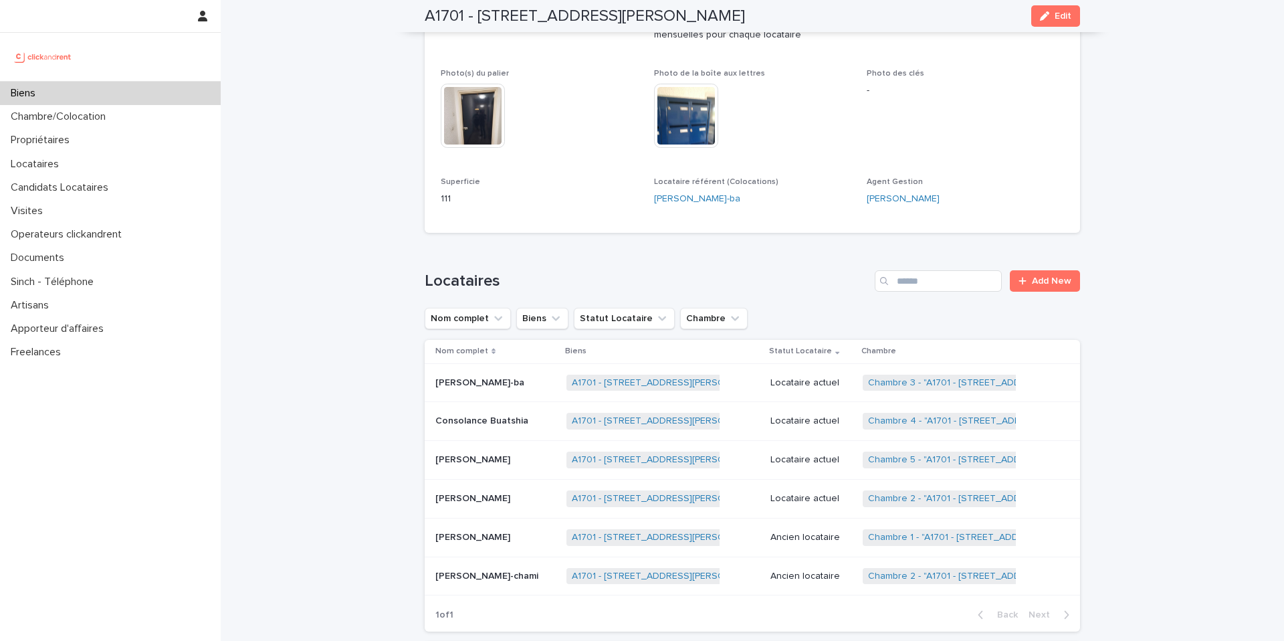
scroll to position [478, 0]
click at [1053, 17] on div "button" at bounding box center [1047, 15] width 15 height 9
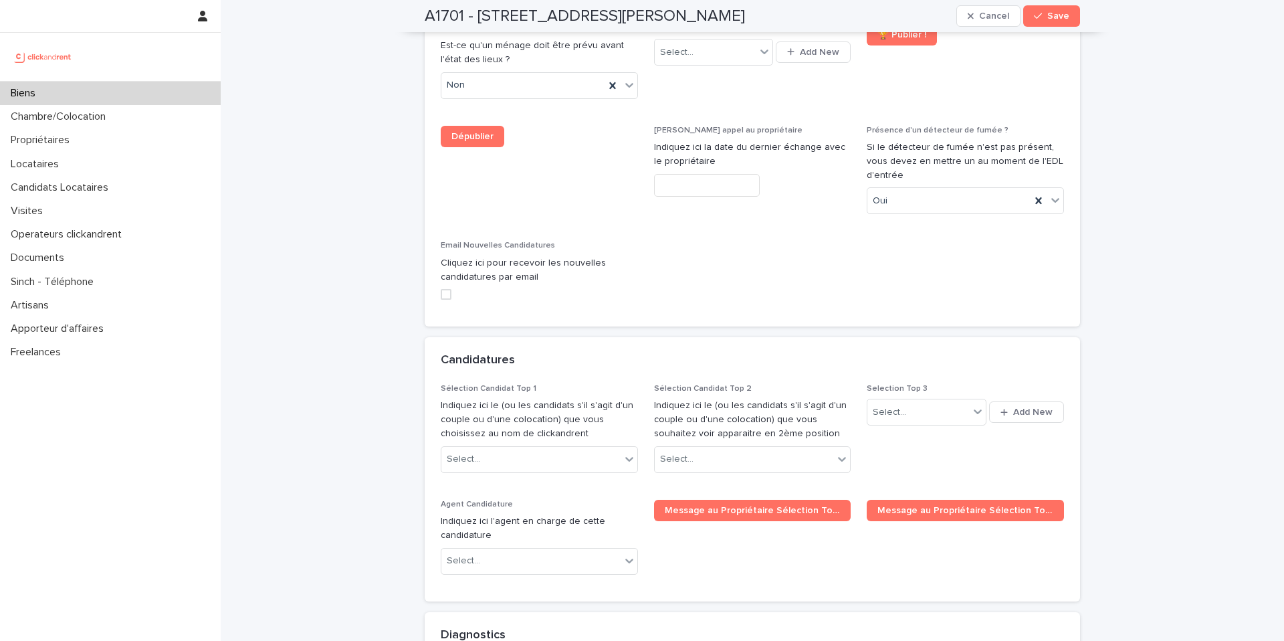
scroll to position [6666, 0]
click at [576, 447] on div "Select..." at bounding box center [530, 458] width 179 height 22
type input "*****"
click at [538, 354] on div "[PERSON_NAME]" at bounding box center [539, 355] width 196 height 23
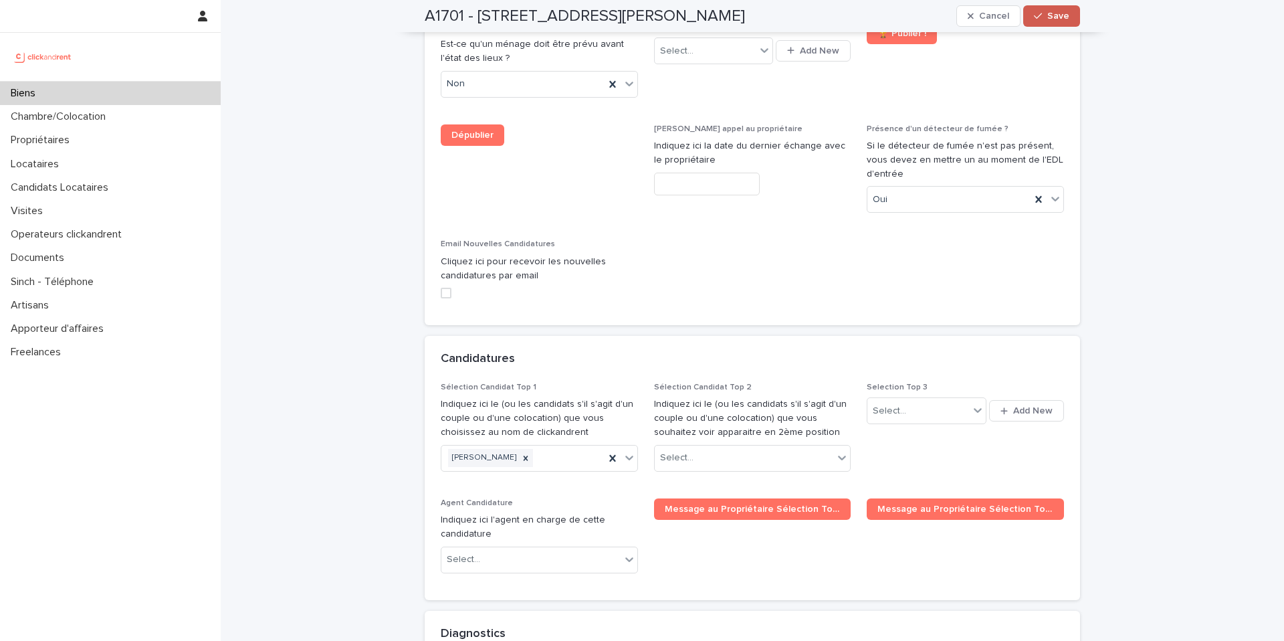
click at [1051, 19] on span "Save" at bounding box center [1058, 15] width 22 height 9
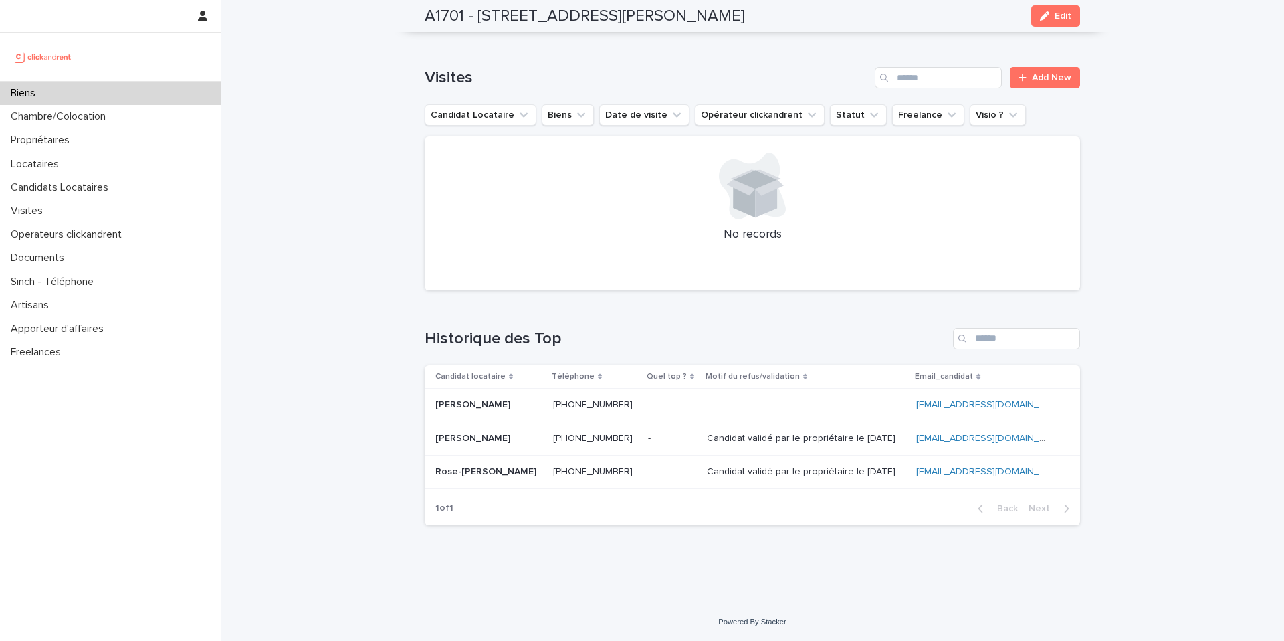
scroll to position [4392, 0]
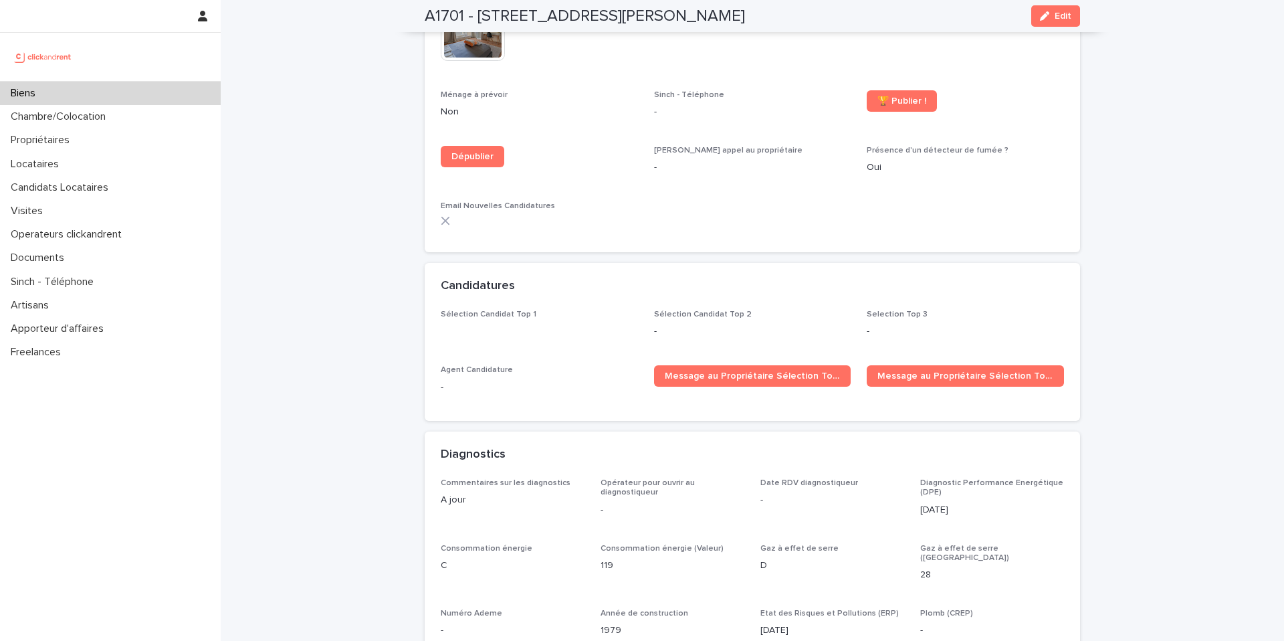
click at [562, 310] on div "Sélection Candidat Top 1" at bounding box center [539, 322] width 197 height 25
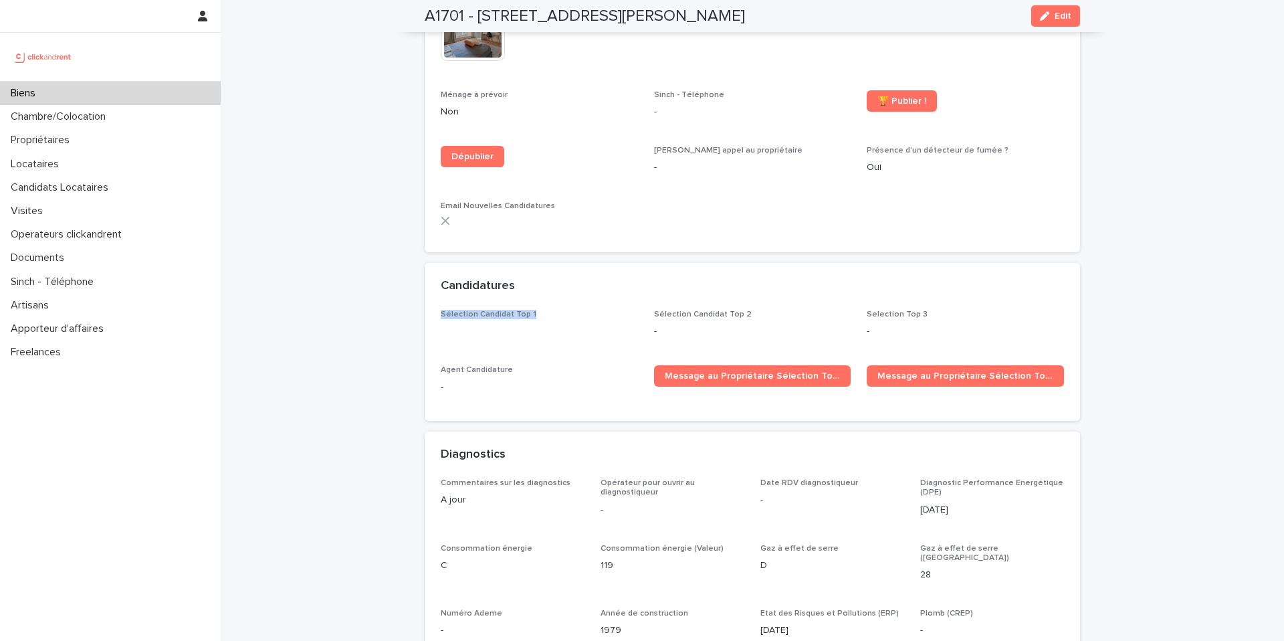
click at [562, 310] on div "Sélection Candidat Top 1" at bounding box center [539, 322] width 197 height 25
click at [1051, 19] on div "button" at bounding box center [1047, 15] width 15 height 9
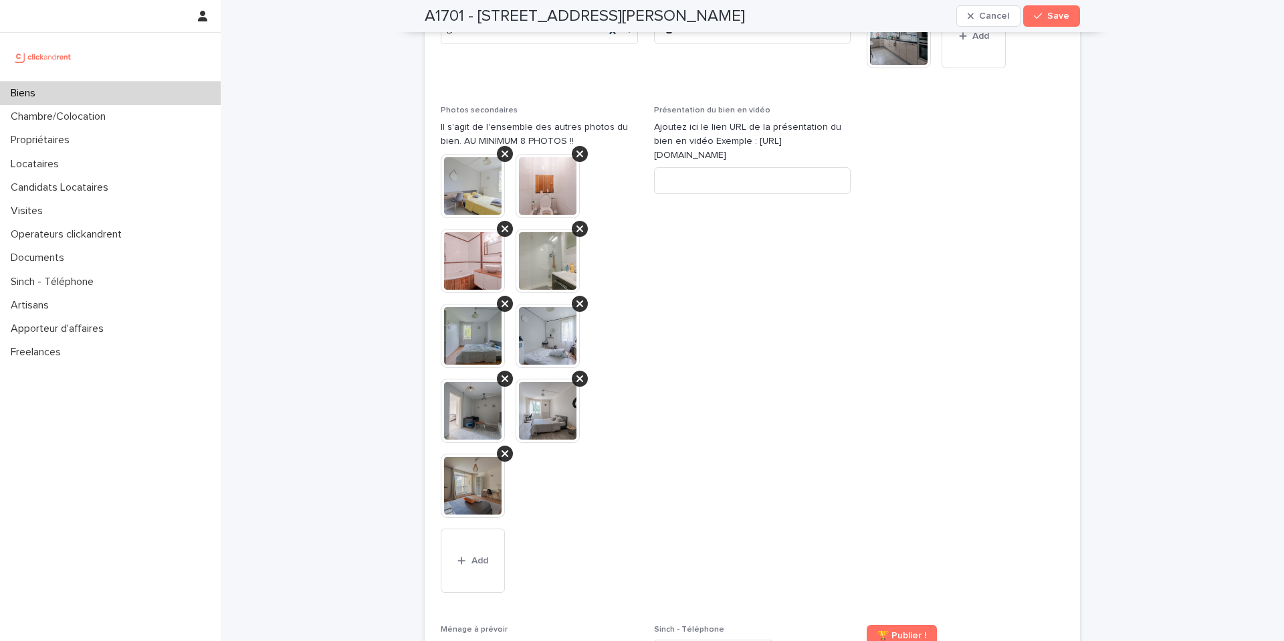
scroll to position [6606, 0]
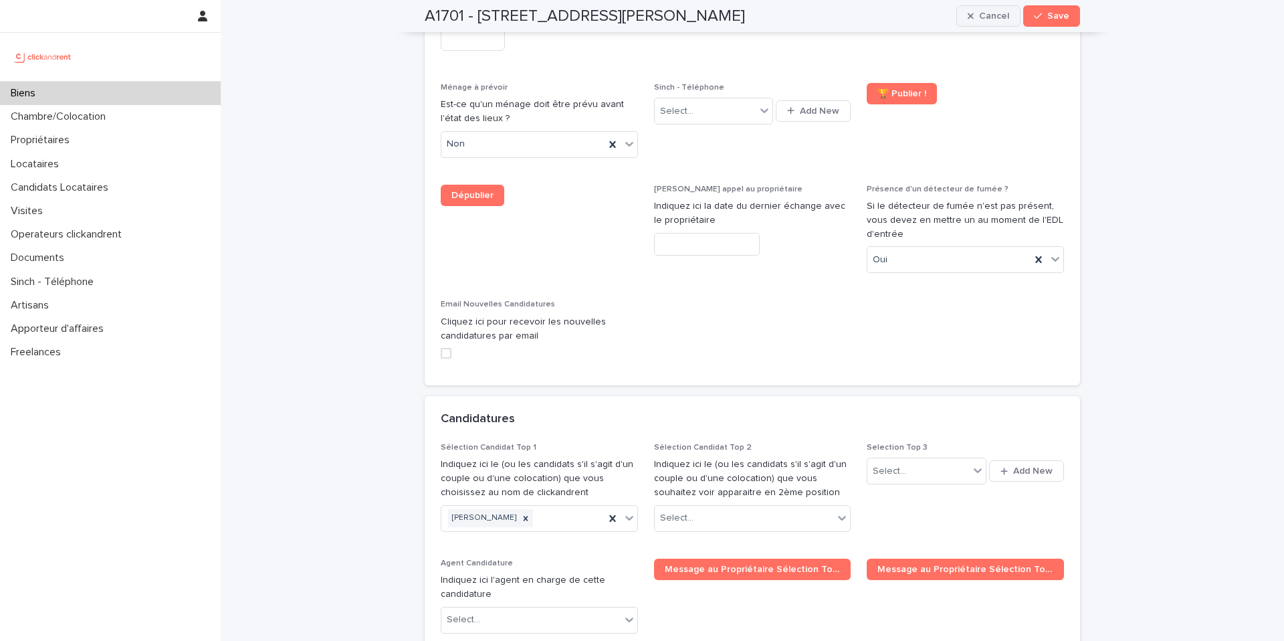
click at [993, 16] on span "Cancel" at bounding box center [994, 15] width 30 height 9
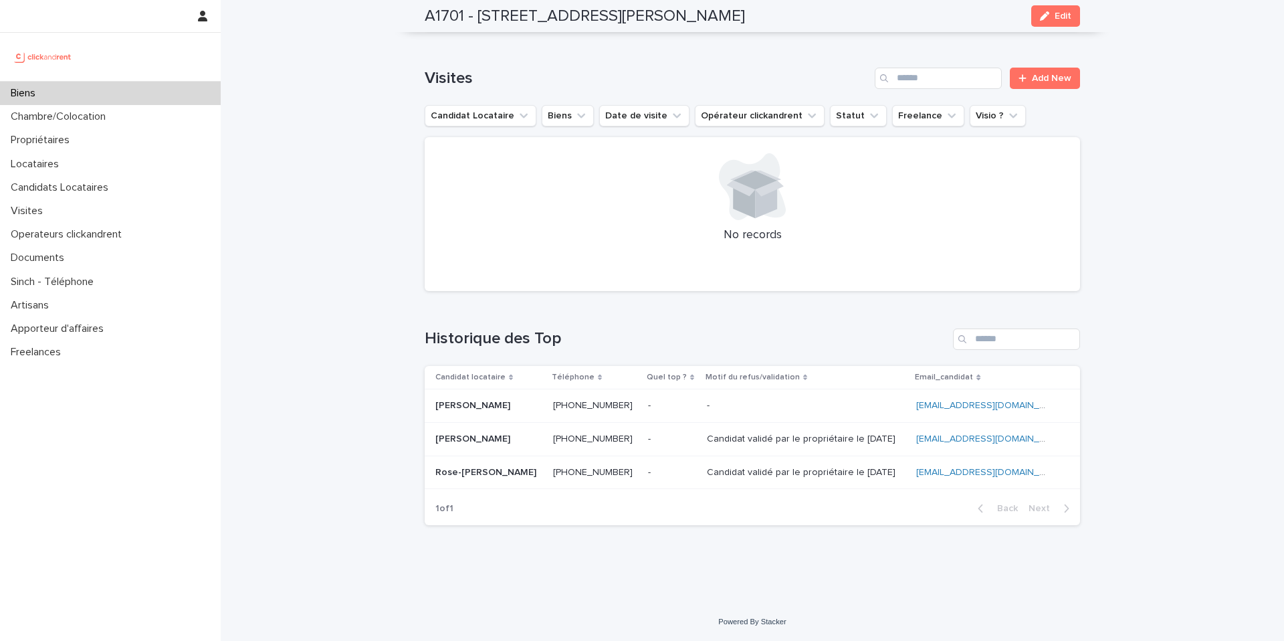
scroll to position [4332, 0]
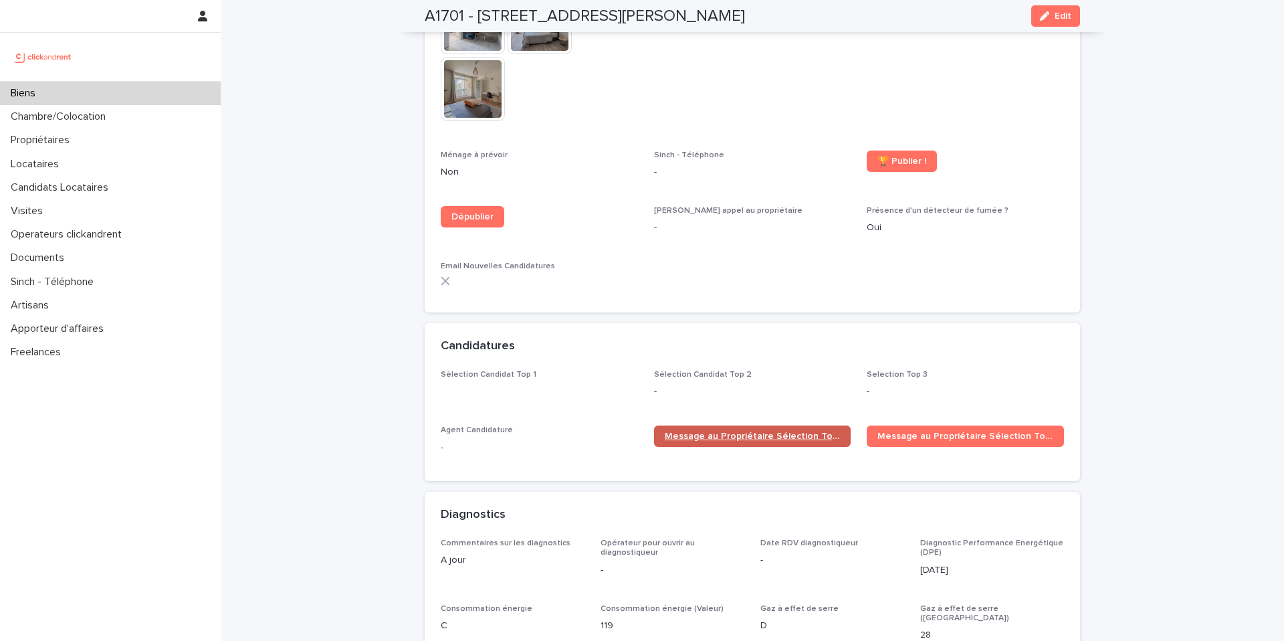
click at [772, 431] on span "Message au Propriétaire Sélection Top 1" at bounding box center [753, 435] width 176 height 9
click at [172, 88] on div "Biens" at bounding box center [110, 93] width 221 height 23
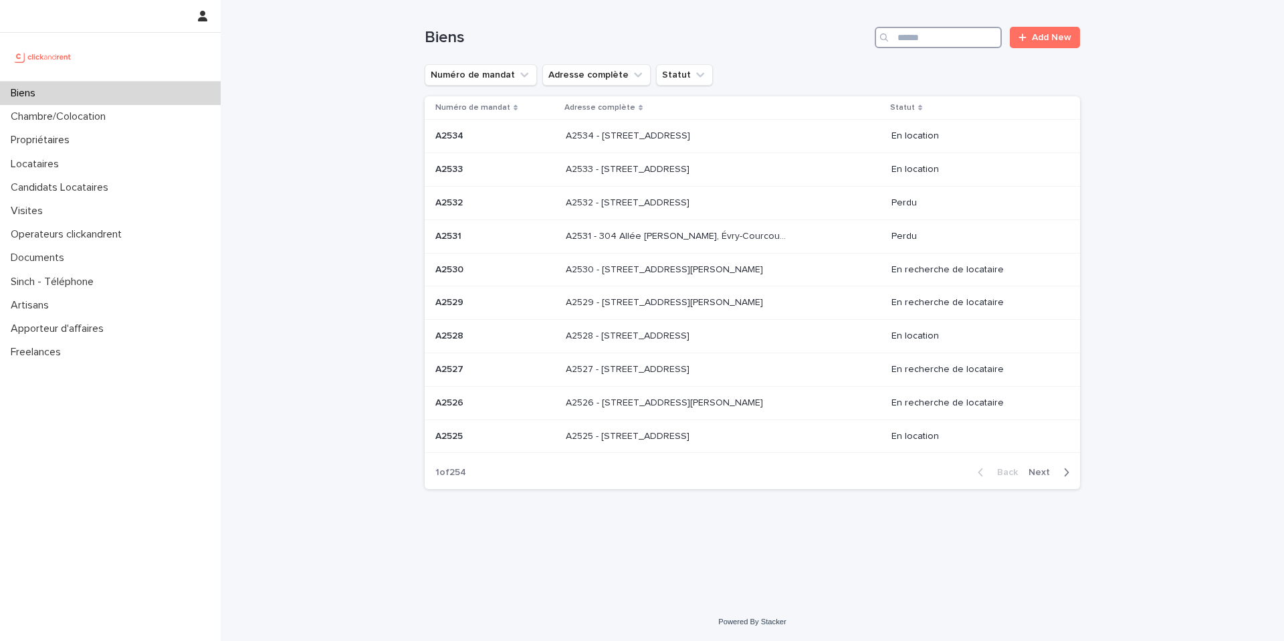
click at [926, 39] on input "Search" at bounding box center [938, 37] width 127 height 21
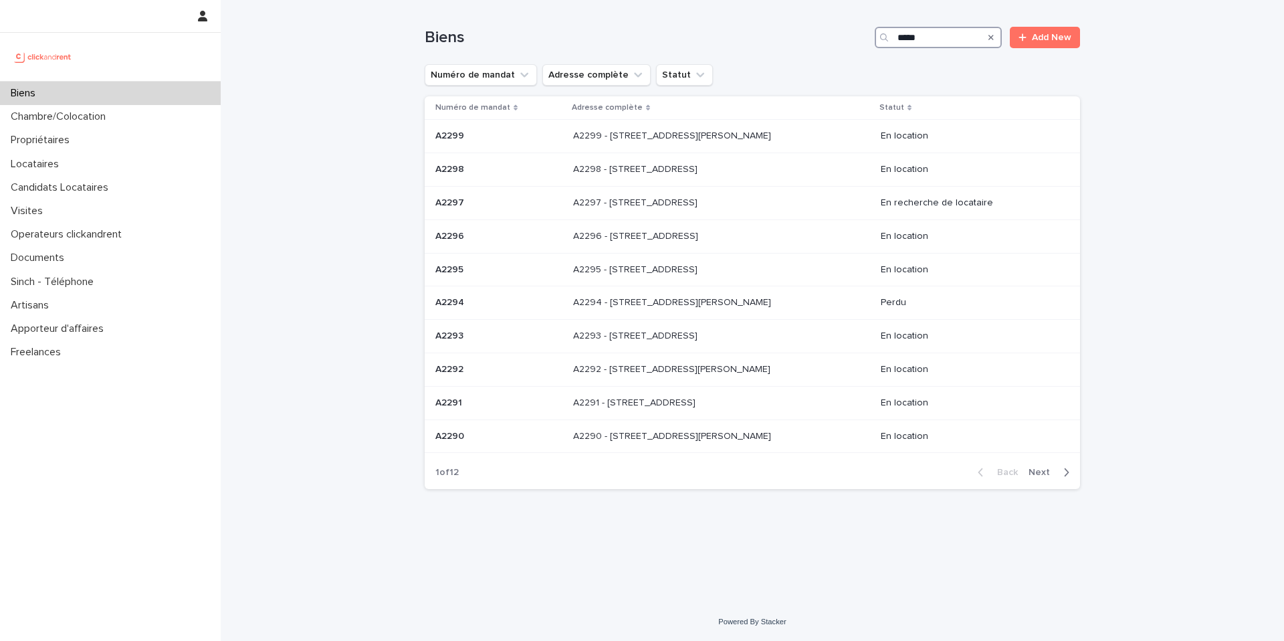
type input "*****"
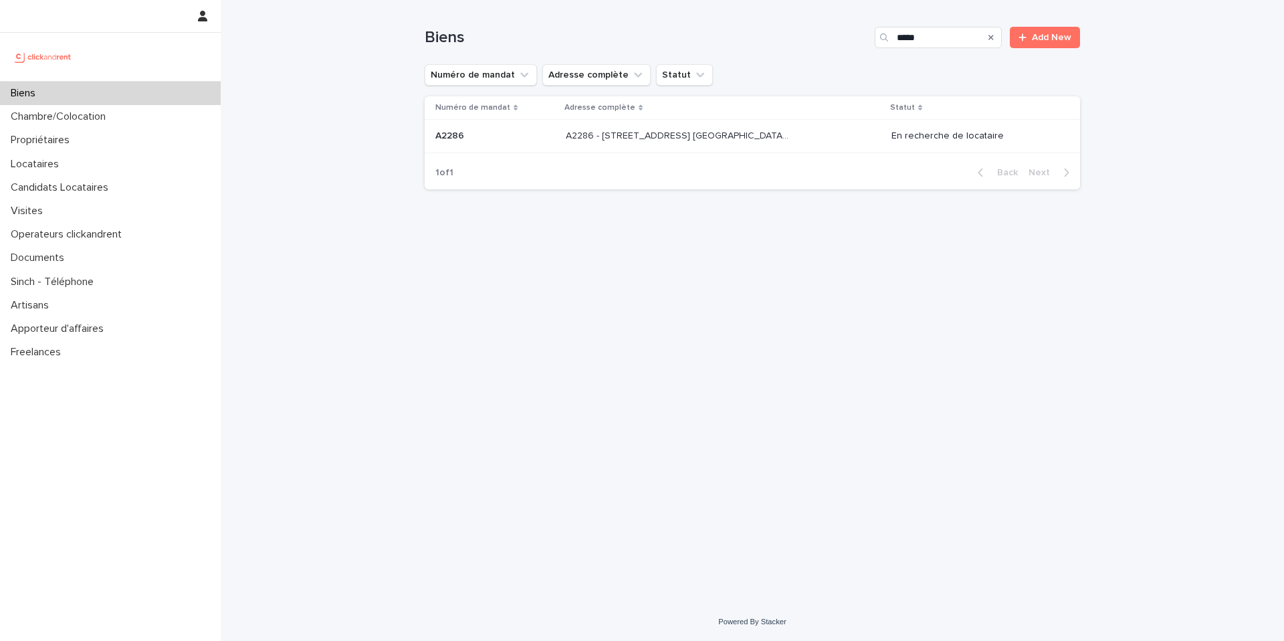
click at [809, 139] on div "A2286 - [STREET_ADDRESS] [GEOGRAPHIC_DATA], [GEOGRAPHIC_DATA] 93600 A2286 - [ST…" at bounding box center [723, 136] width 315 height 22
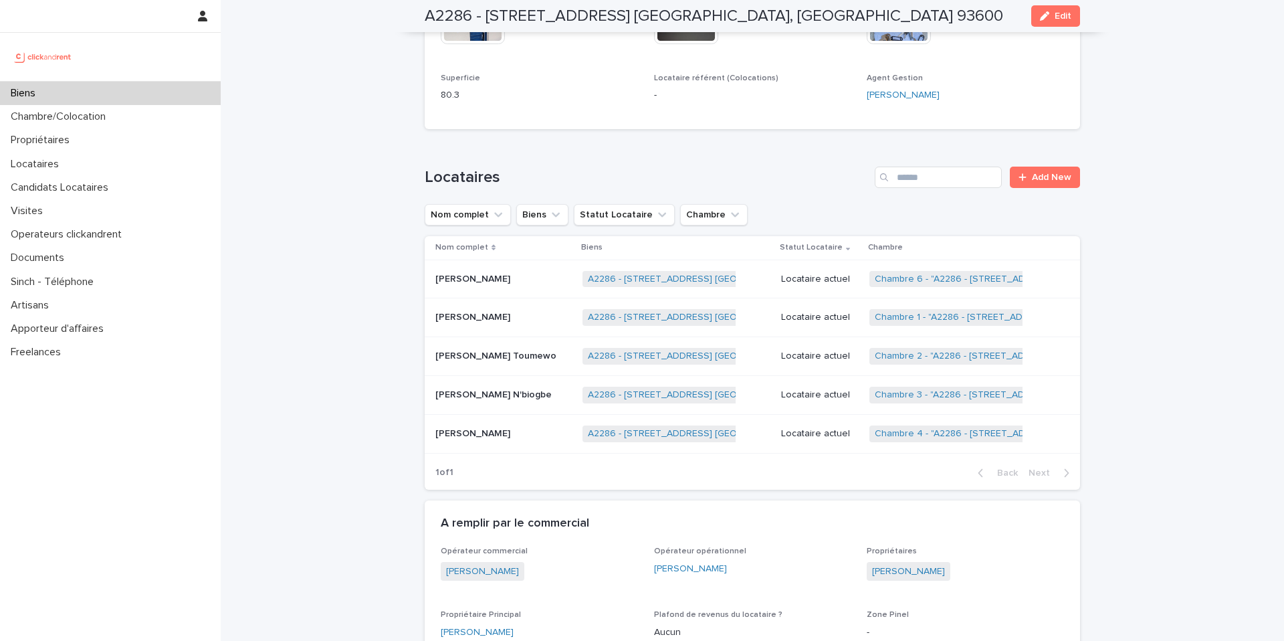
scroll to position [791, 0]
click at [814, 362] on div "Locataire actuel" at bounding box center [820, 355] width 78 height 22
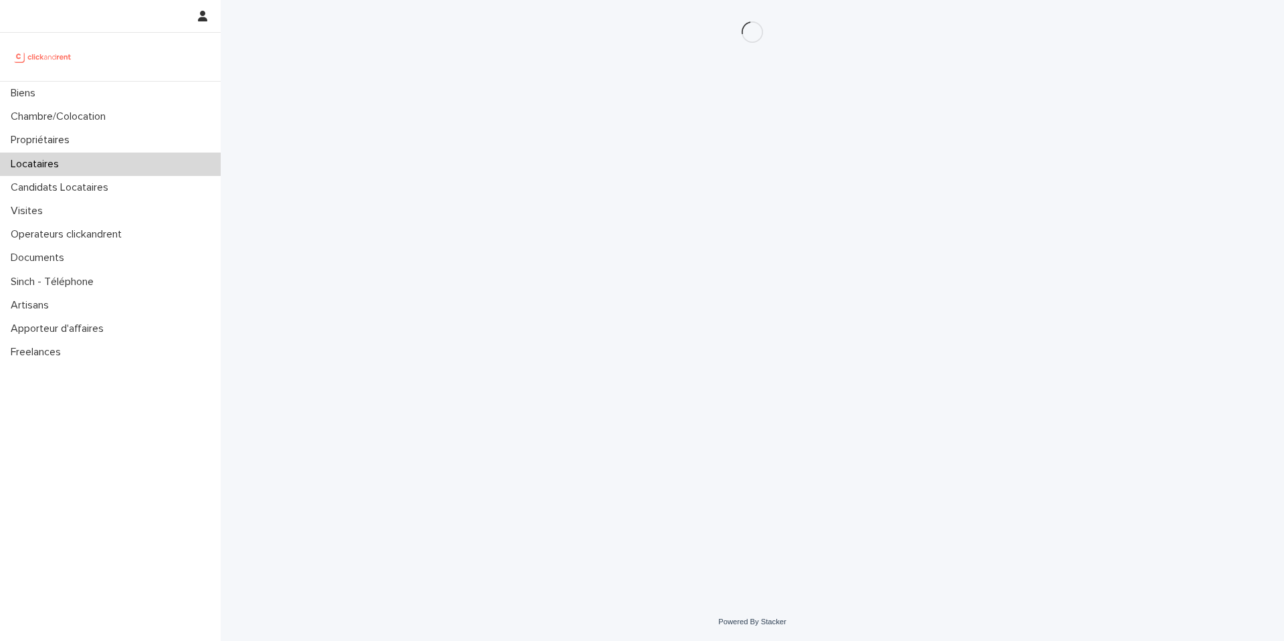
click at [814, 362] on div "Loading... Saving… Loading... Saving…" at bounding box center [752, 284] width 669 height 569
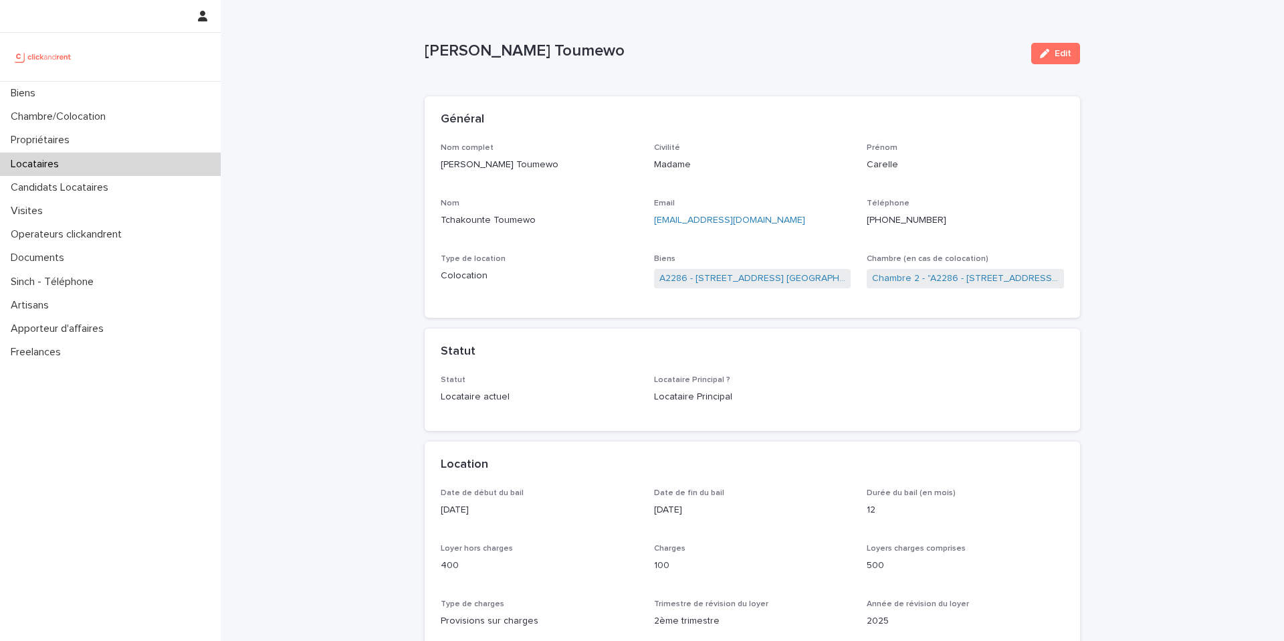
click at [813, 217] on p "[EMAIL_ADDRESS][DOMAIN_NAME]" at bounding box center [752, 220] width 197 height 14
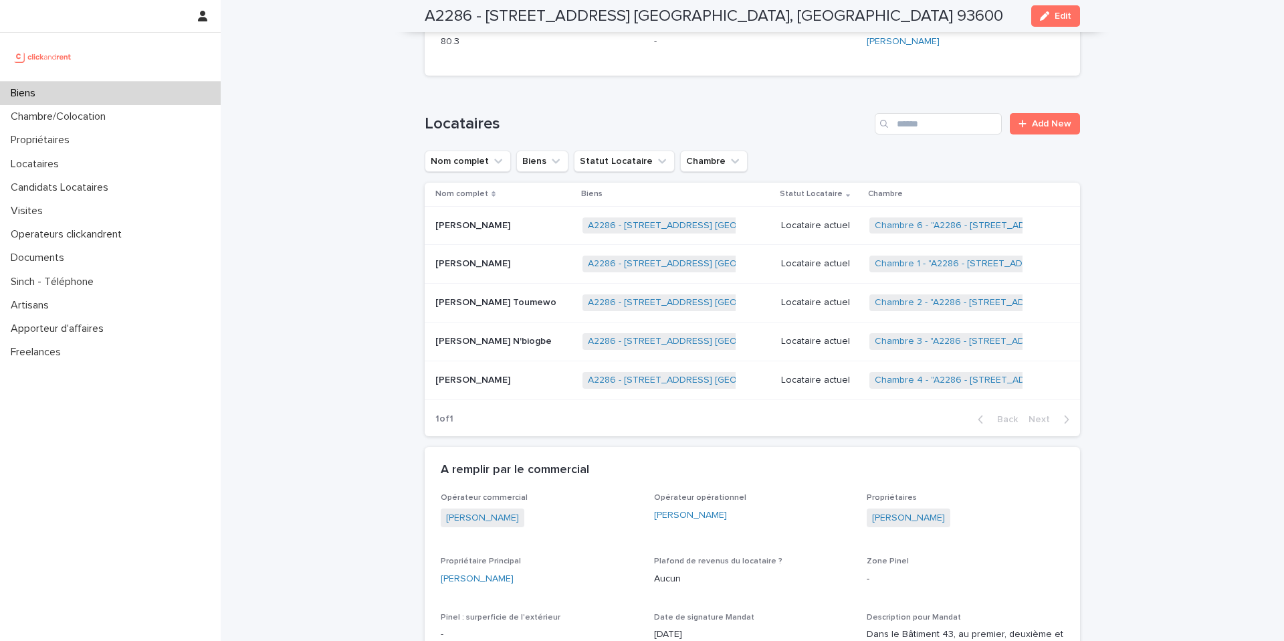
scroll to position [851, 0]
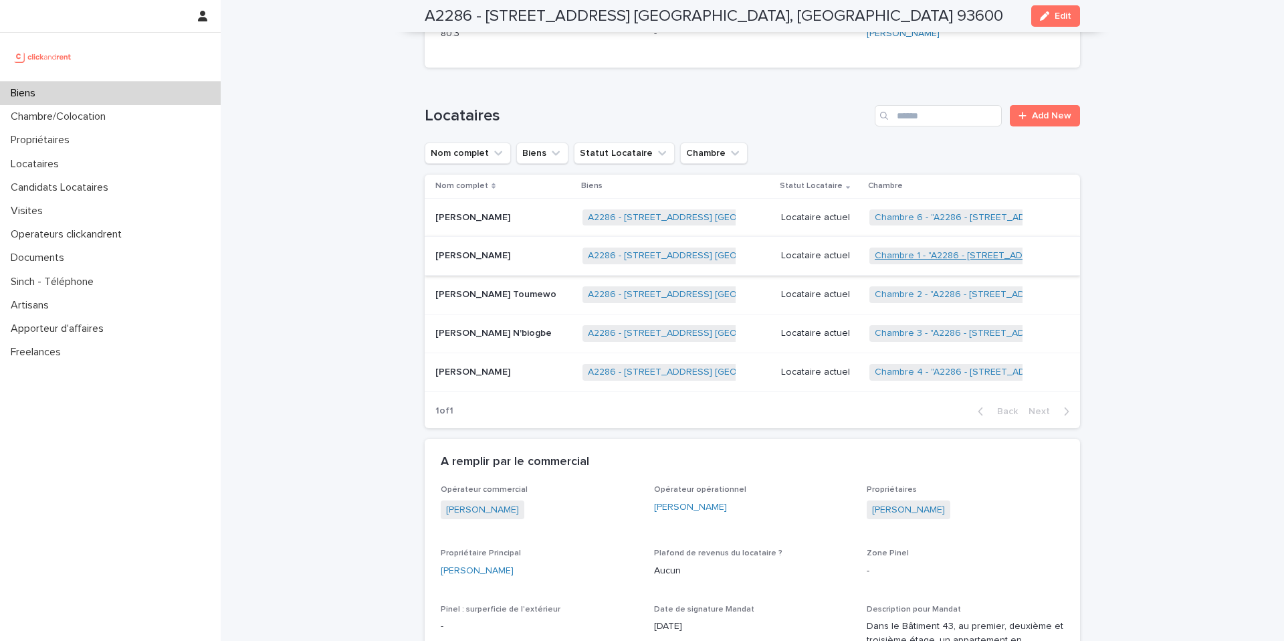
click at [971, 253] on link "Chambre 1 - "A2286 - [STREET_ADDRESS] [GEOGRAPHIC_DATA], [GEOGRAPHIC_DATA] 9360…" at bounding box center [1079, 255] width 408 height 11
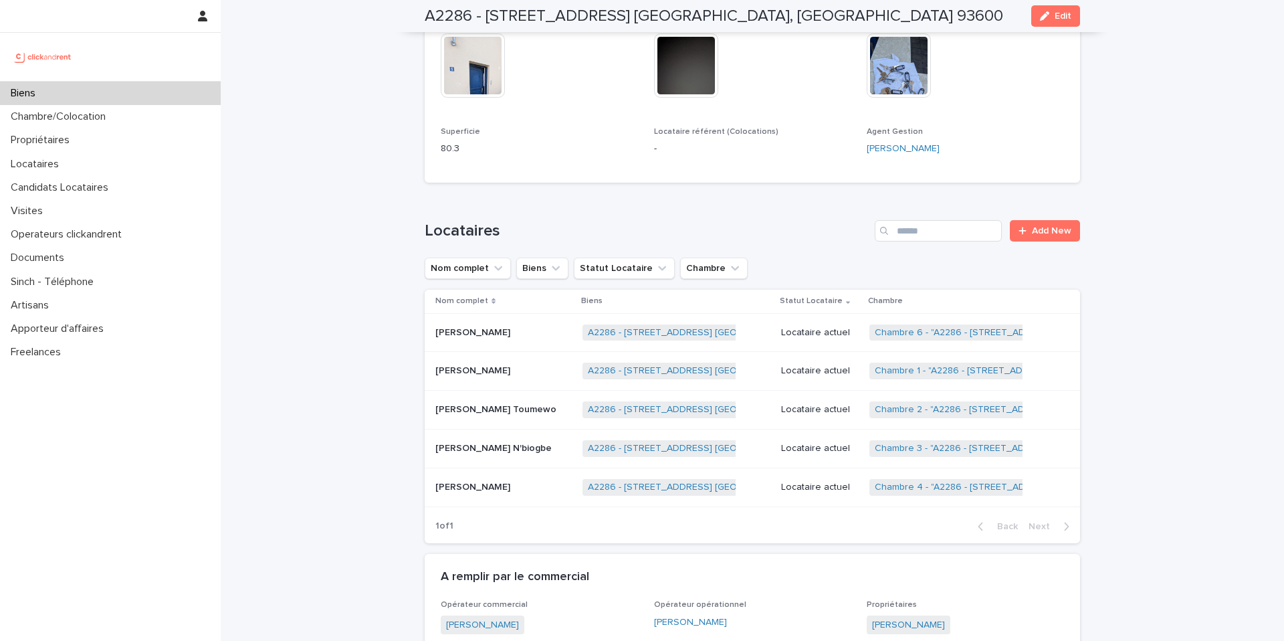
scroll to position [758, 0]
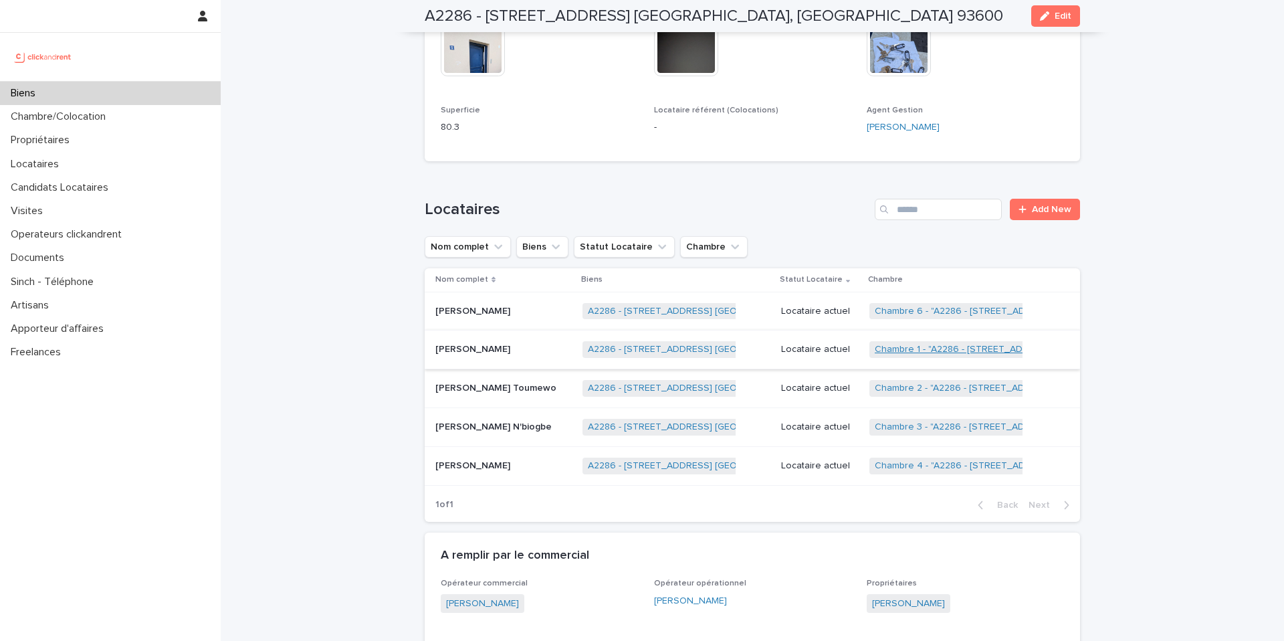
click at [938, 351] on link "Chambre 1 - "A2286 - [STREET_ADDRESS] [GEOGRAPHIC_DATA], [GEOGRAPHIC_DATA] 9360…" at bounding box center [1079, 349] width 408 height 11
